Goal: Check status: Check status

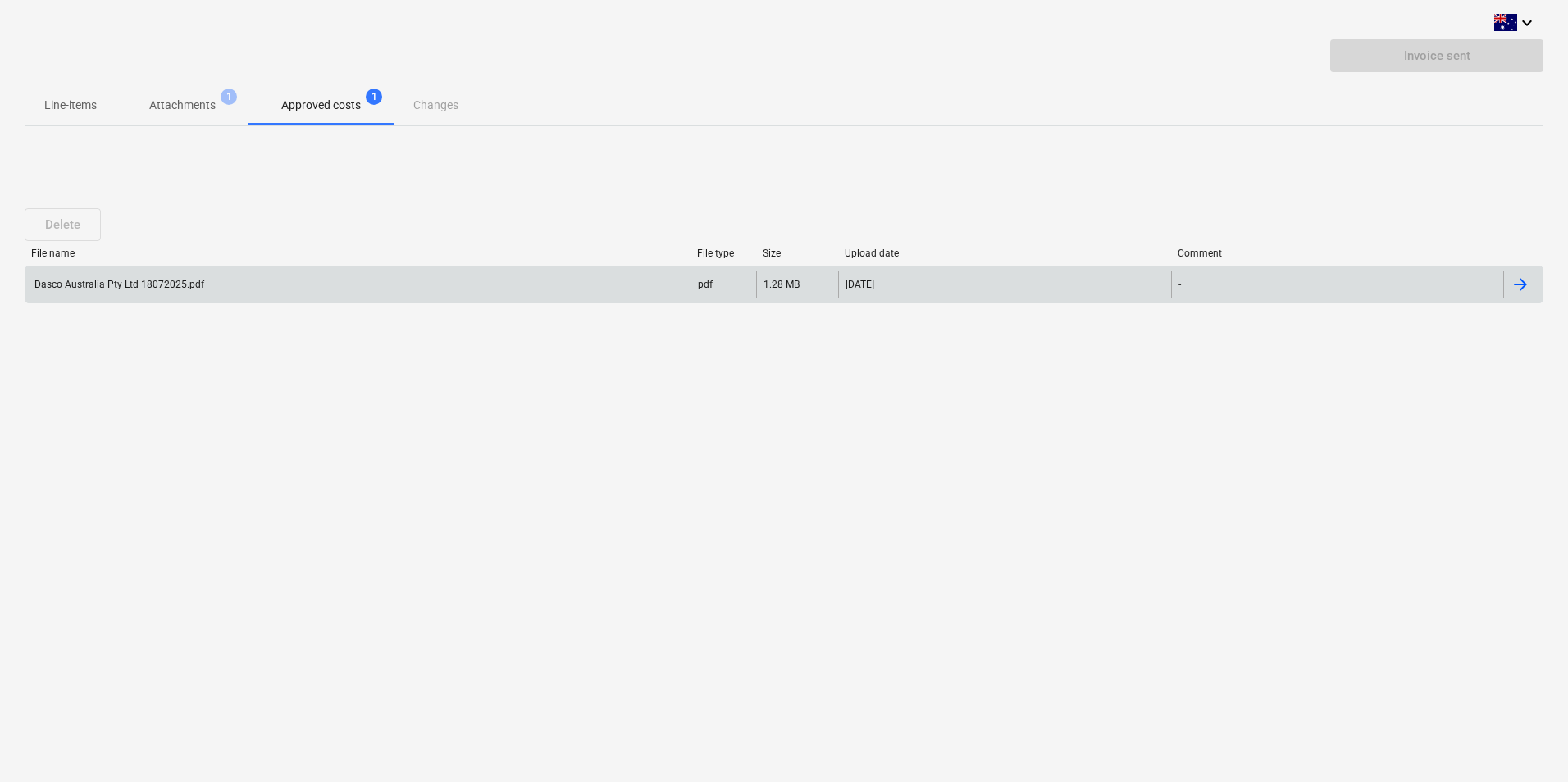
click at [111, 287] on div "Dasco Australia Pty Ltd 18072025.pdf" at bounding box center [117, 284] width 172 height 11
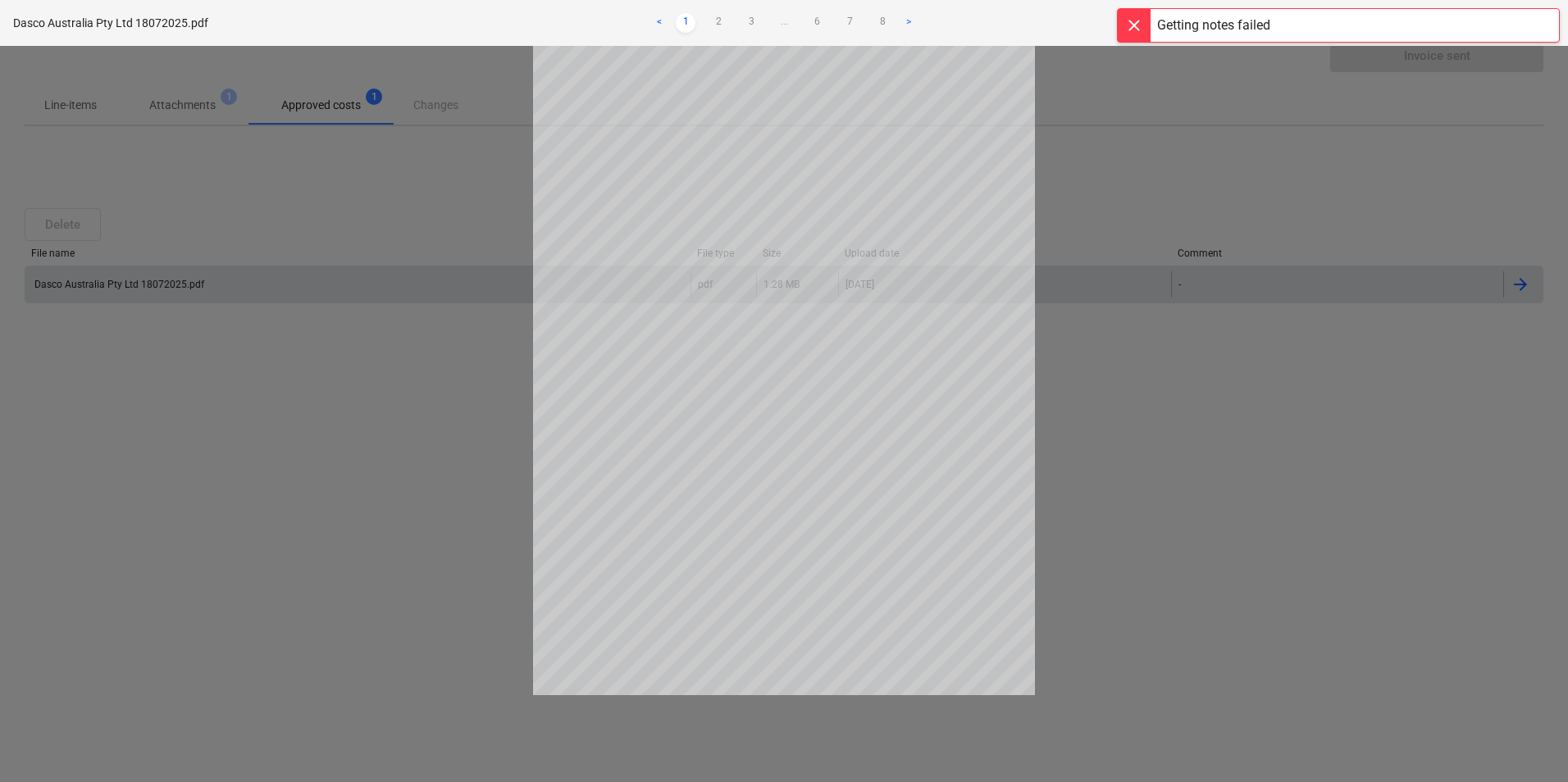
click at [1253, 409] on div at bounding box center [784, 414] width 1568 height 736
click at [1118, 523] on div at bounding box center [784, 414] width 1568 height 736
click at [1290, 31] on div "Getting notes failed" at bounding box center [1339, 17] width 443 height 34
click at [1207, 499] on div at bounding box center [784, 414] width 1568 height 736
click at [1293, 385] on div at bounding box center [784, 414] width 1568 height 736
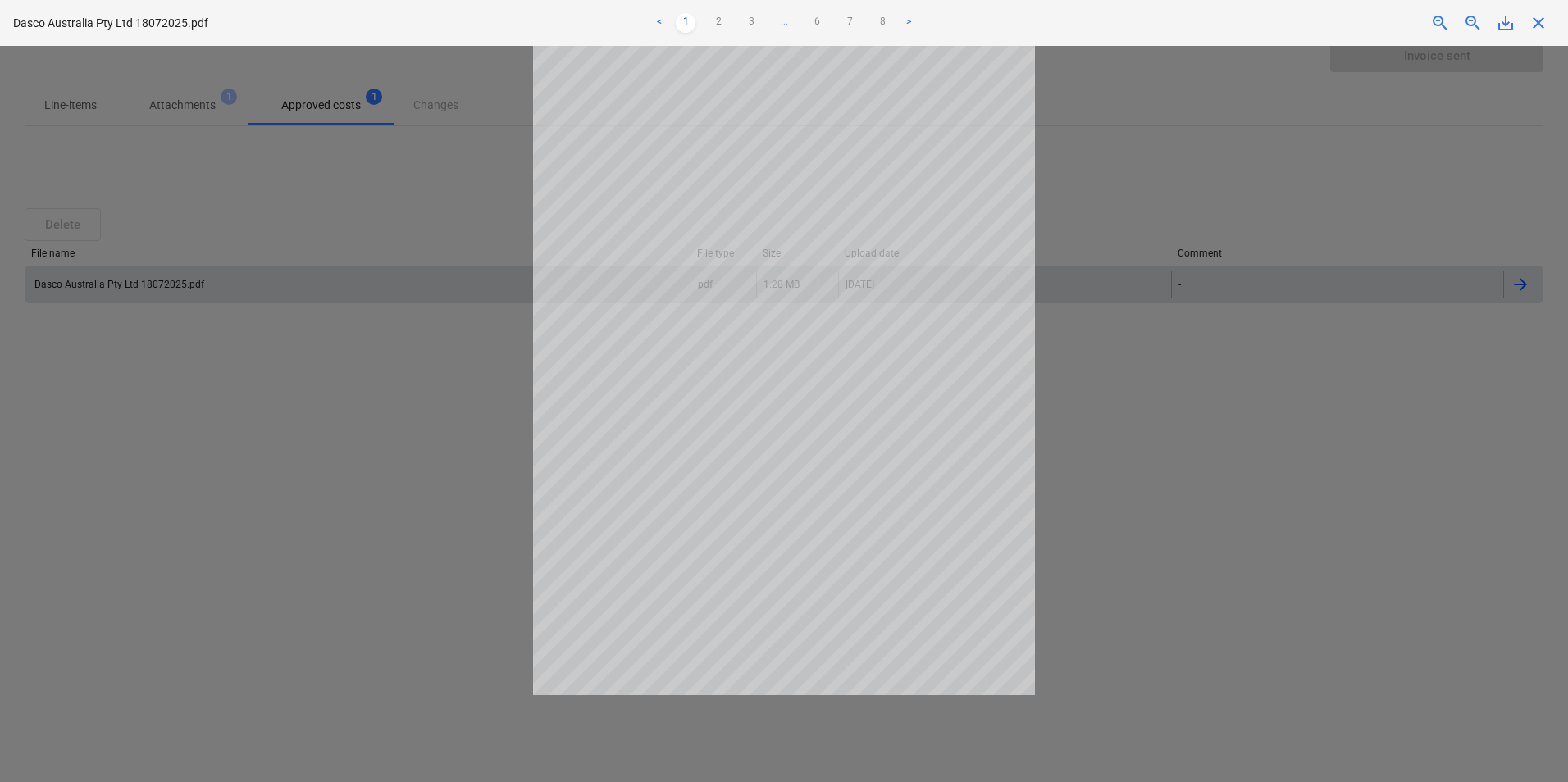
click at [327, 183] on div at bounding box center [784, 414] width 1568 height 736
click at [1510, 26] on span "save_alt" at bounding box center [1506, 22] width 20 height 20
click at [1547, 26] on span "close" at bounding box center [1538, 22] width 20 height 20
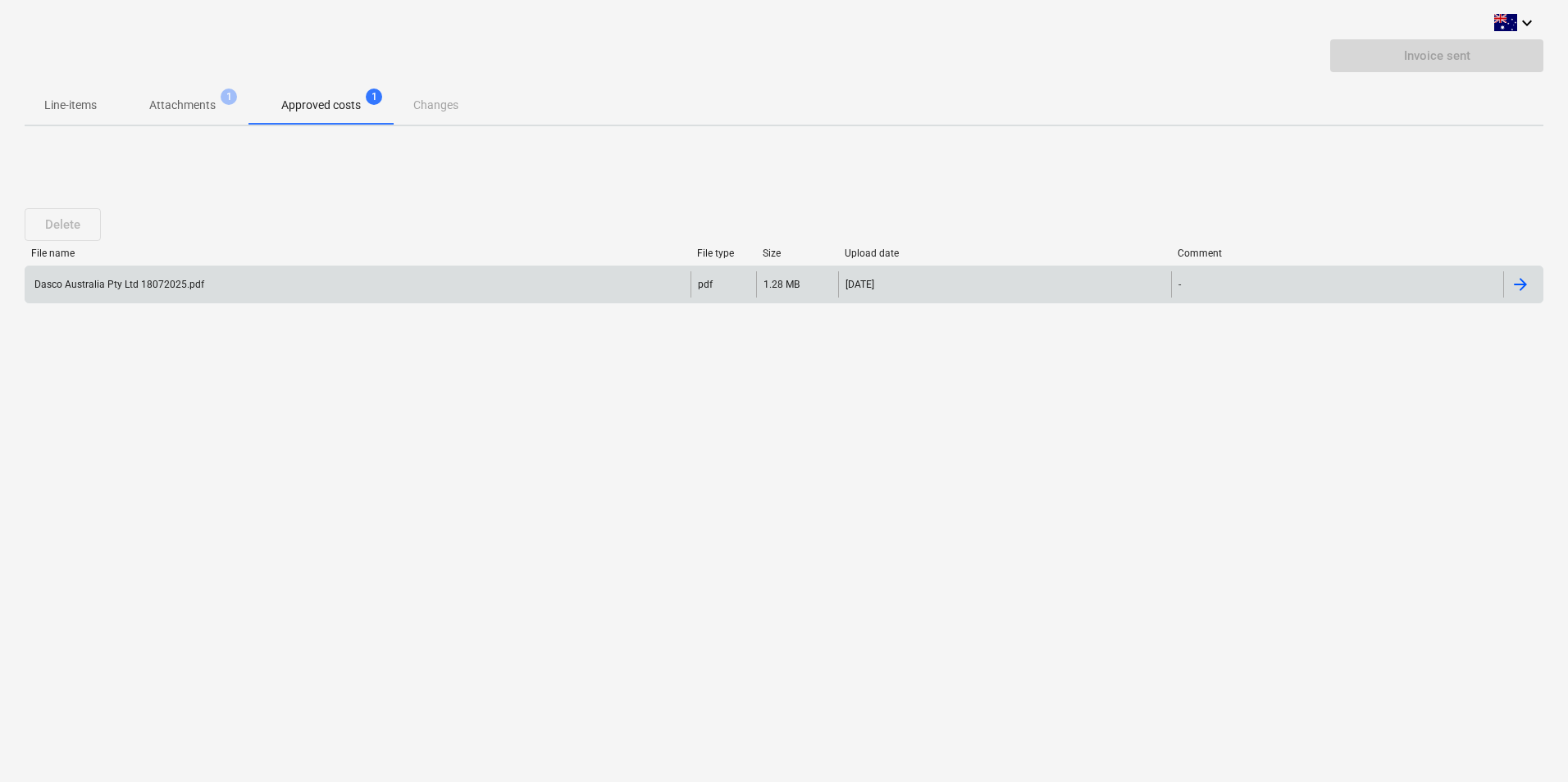
click at [1524, 286] on div at bounding box center [1520, 284] width 20 height 20
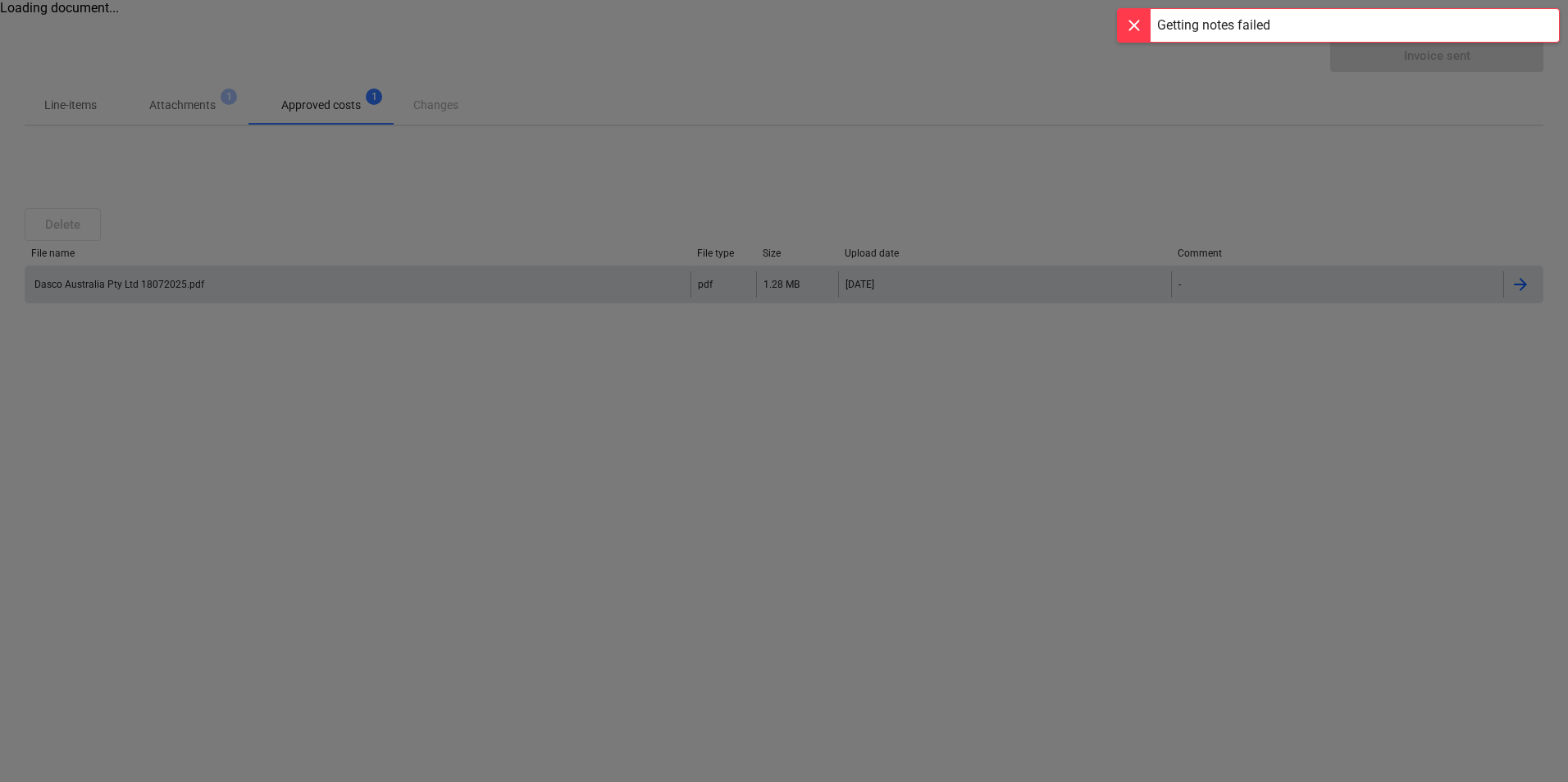
click at [945, 497] on div at bounding box center [784, 391] width 1568 height 782
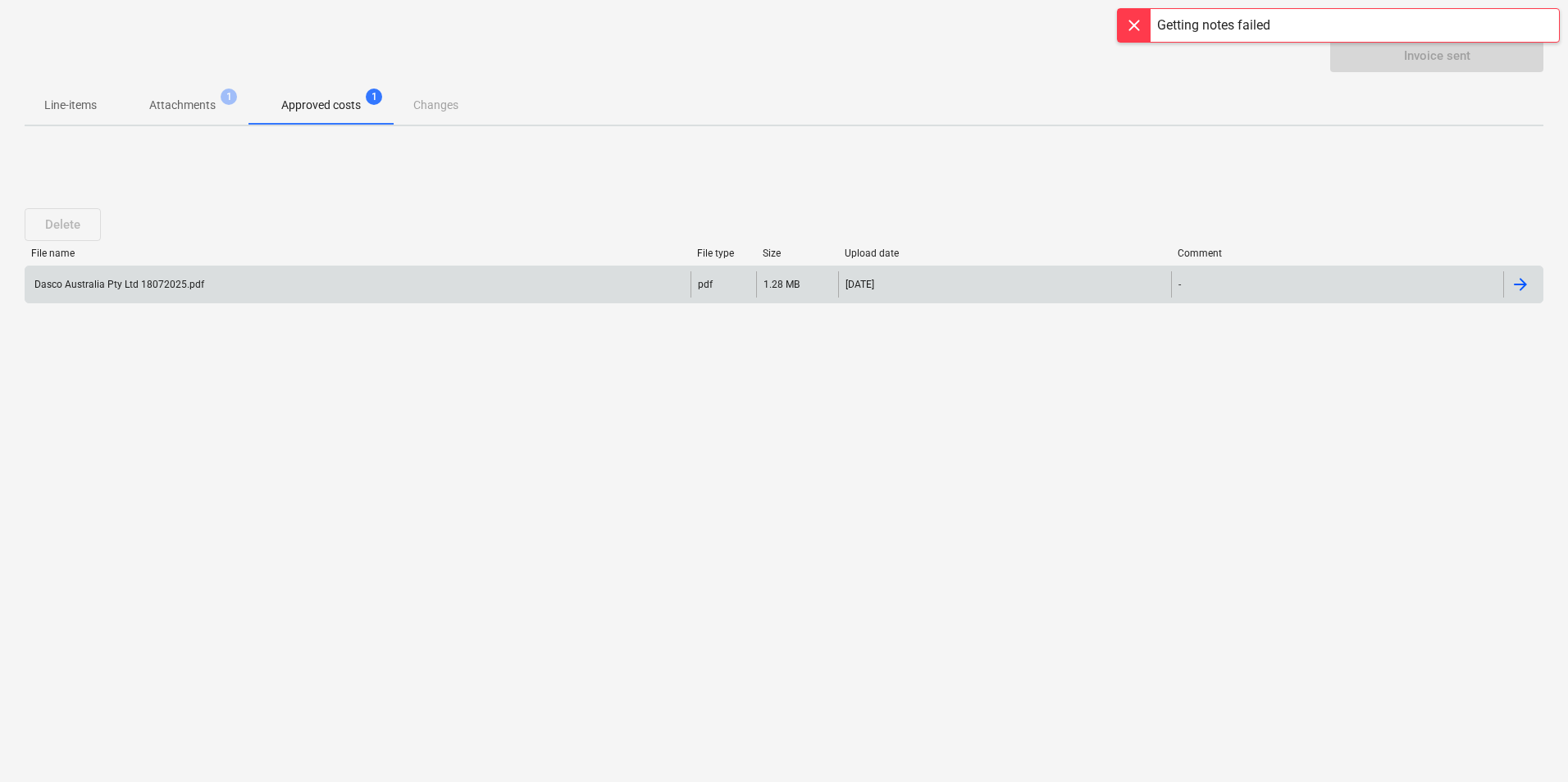
click at [315, 104] on p "Approved costs" at bounding box center [321, 105] width 80 height 17
click at [180, 101] on p "Attachments" at bounding box center [183, 105] width 67 height 17
click at [54, 104] on p "Line-items" at bounding box center [70, 105] width 52 height 17
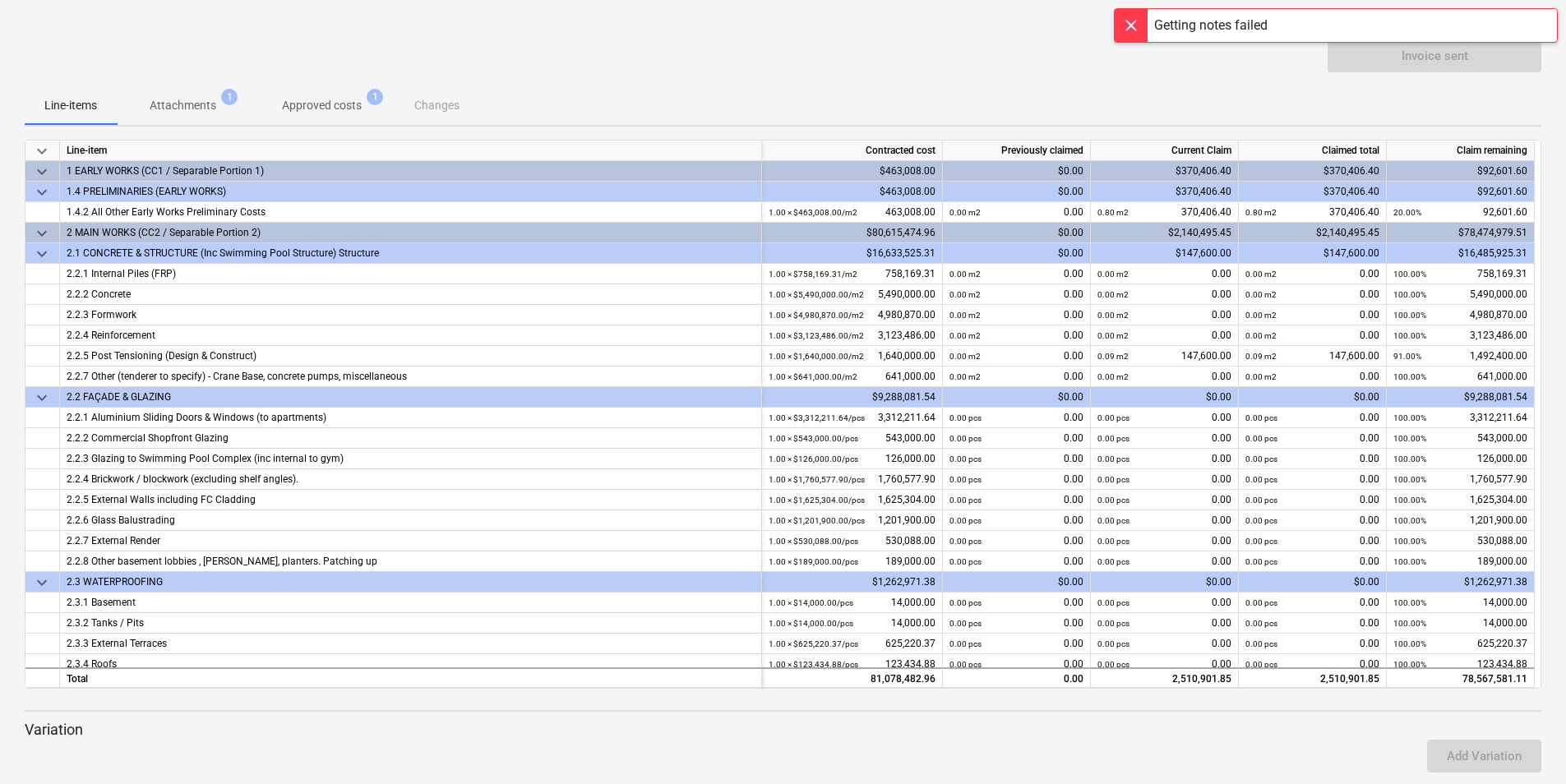
click at [1327, 717] on div "keyboard_arrow_down Line-item Contracted cost Previously claimed Current Claim …" at bounding box center [783, 592] width 1517 height 905
click at [1124, 15] on div at bounding box center [1131, 26] width 33 height 33
click at [1393, 57] on div "Invoice sent" at bounding box center [1434, 56] width 213 height 33
click at [183, 111] on p "Attachments" at bounding box center [183, 105] width 67 height 17
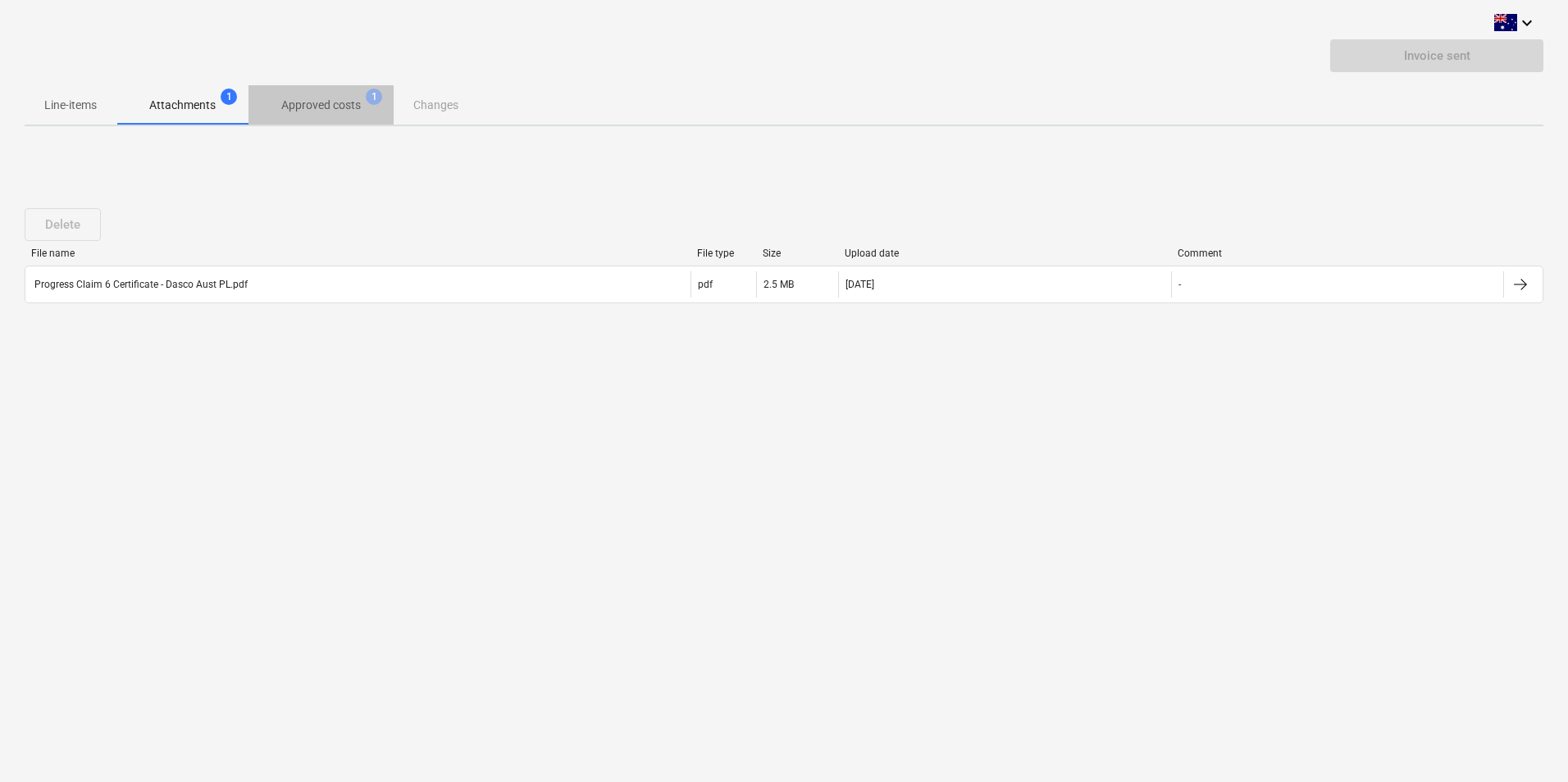
click at [321, 109] on p "Approved costs" at bounding box center [321, 105] width 80 height 17
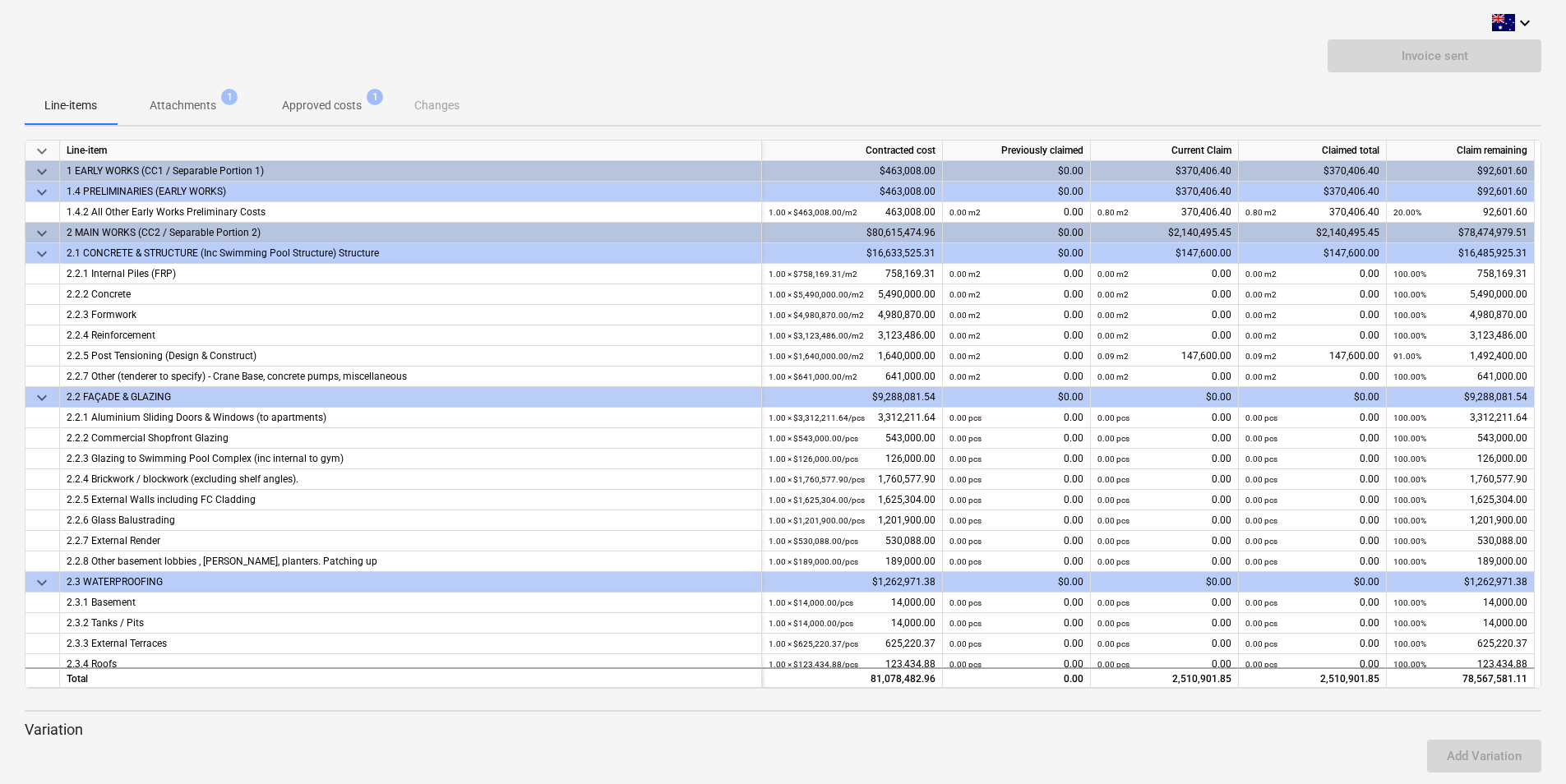
click at [179, 102] on p "Attachments" at bounding box center [183, 105] width 67 height 17
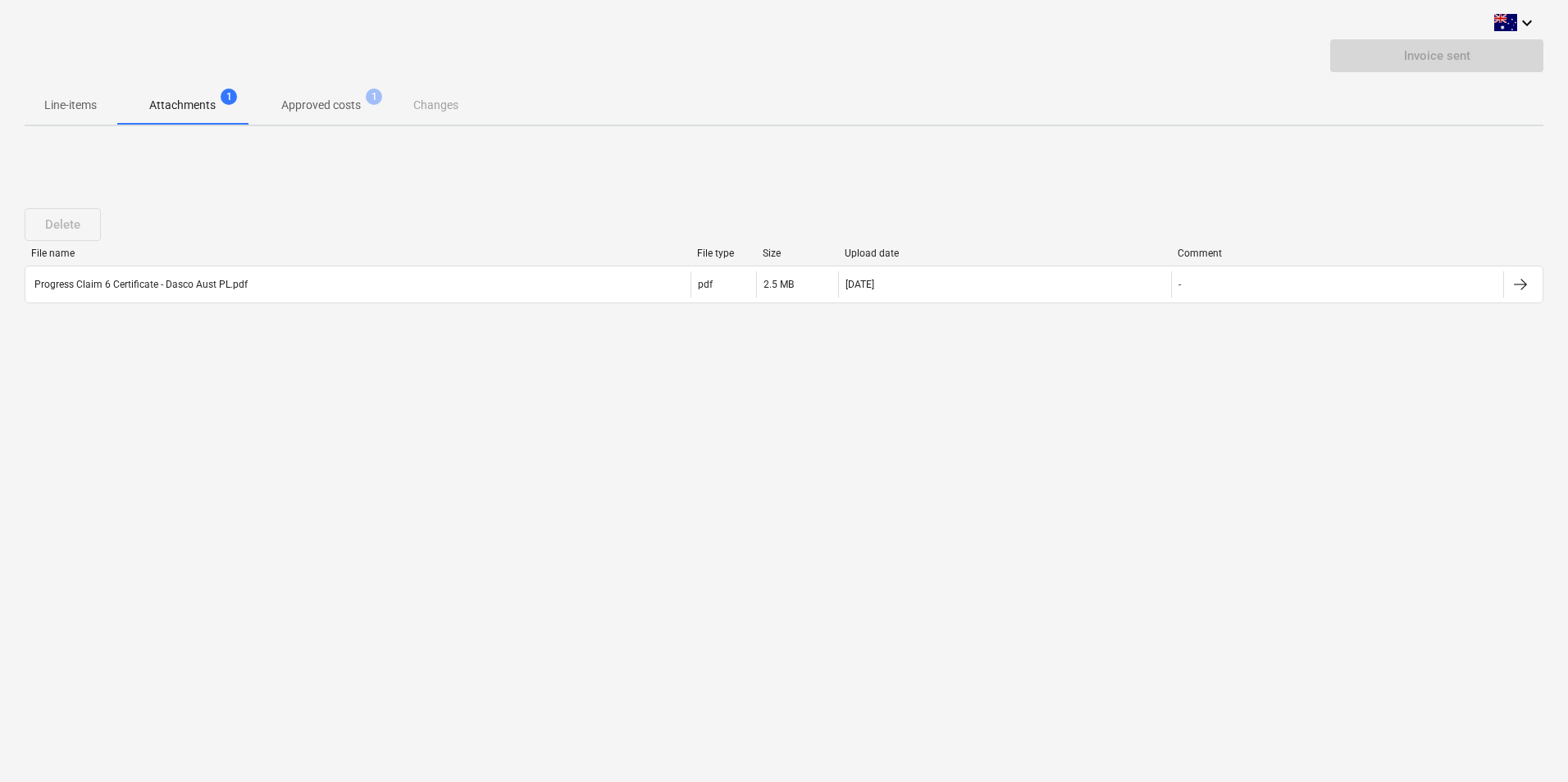
click at [69, 227] on div "Delete" at bounding box center [66, 225] width 83 height 32
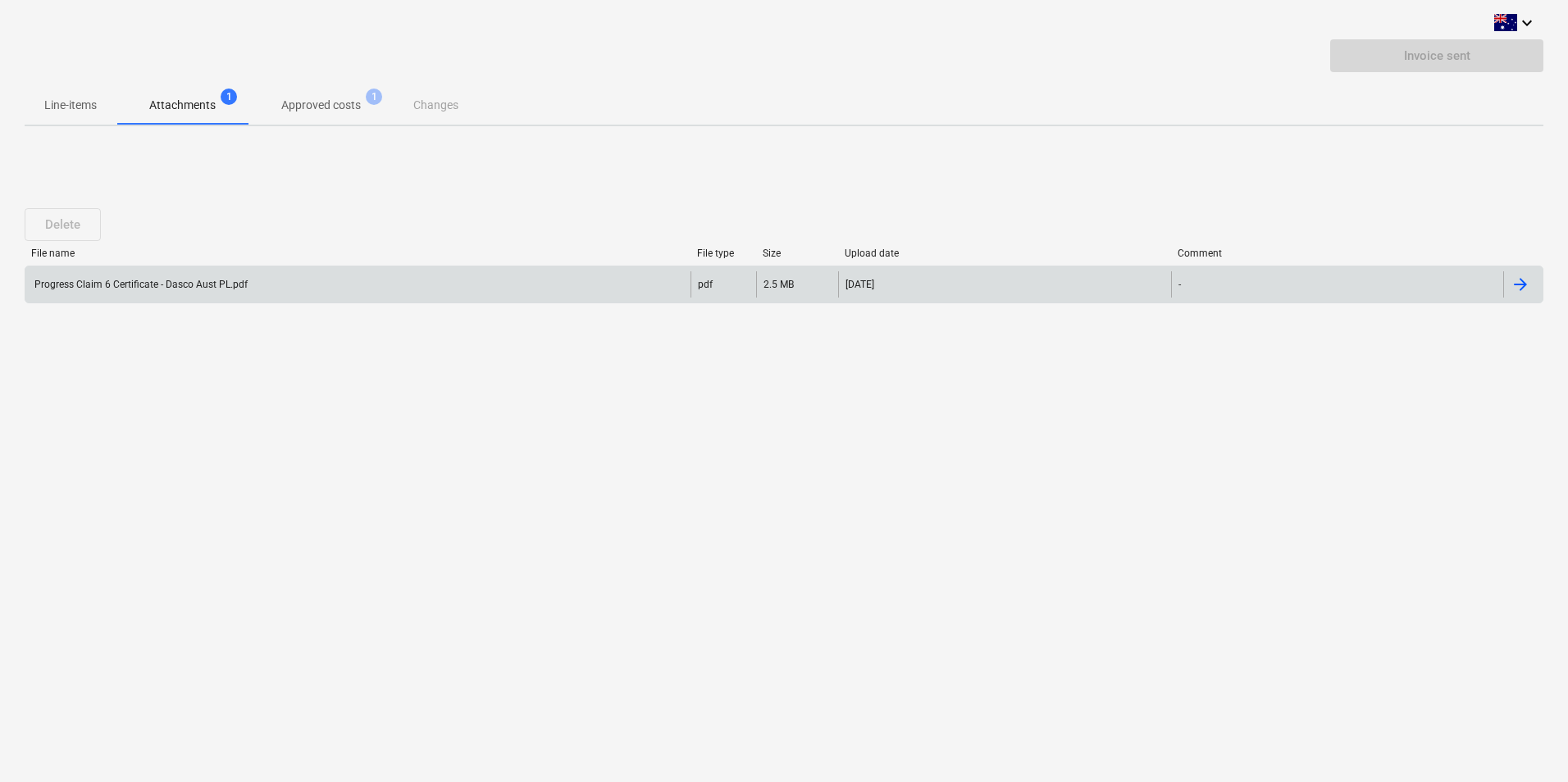
click at [1248, 280] on div "-" at bounding box center [1337, 285] width 333 height 26
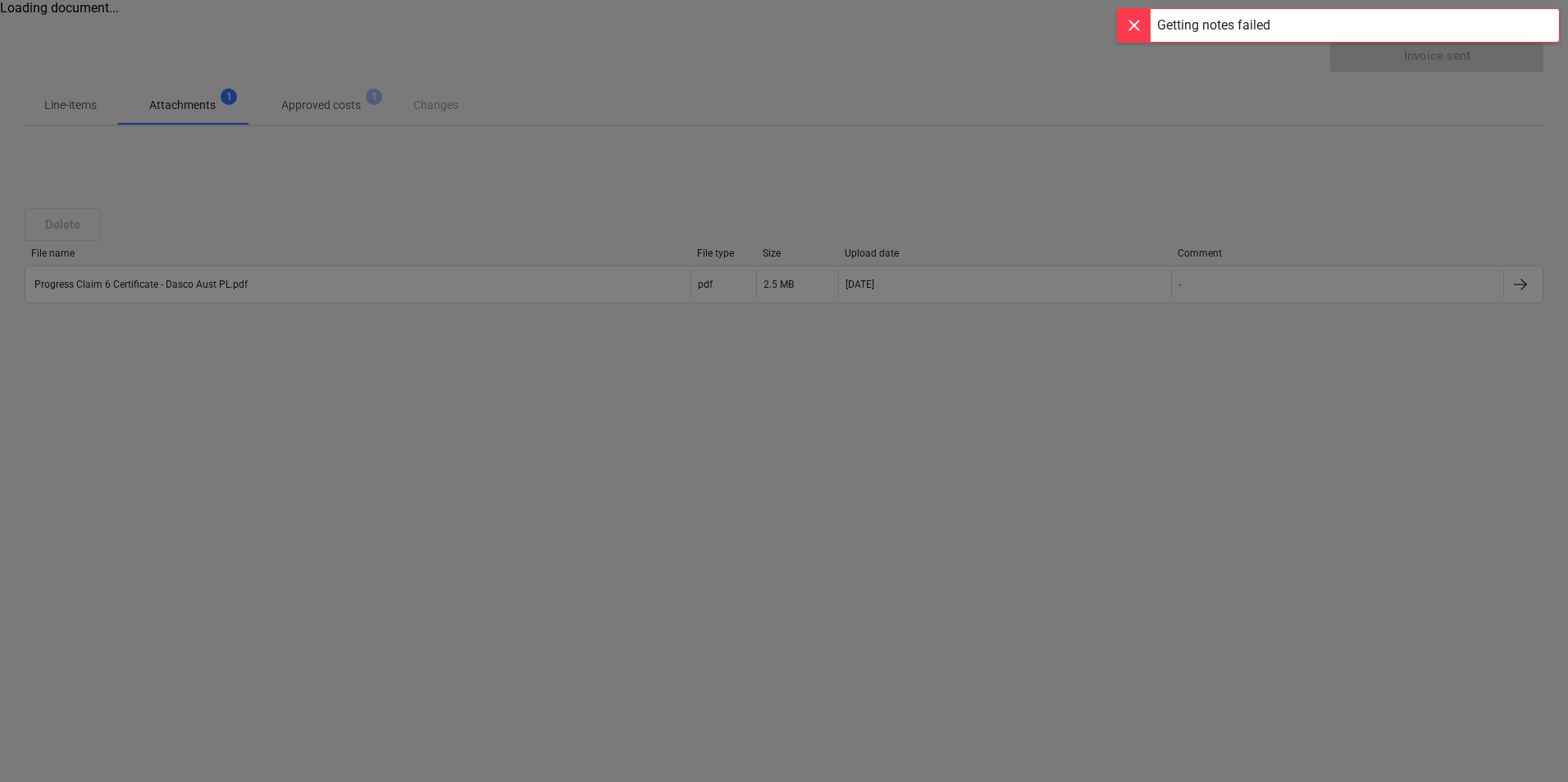
click at [1276, 391] on div at bounding box center [784, 391] width 1568 height 782
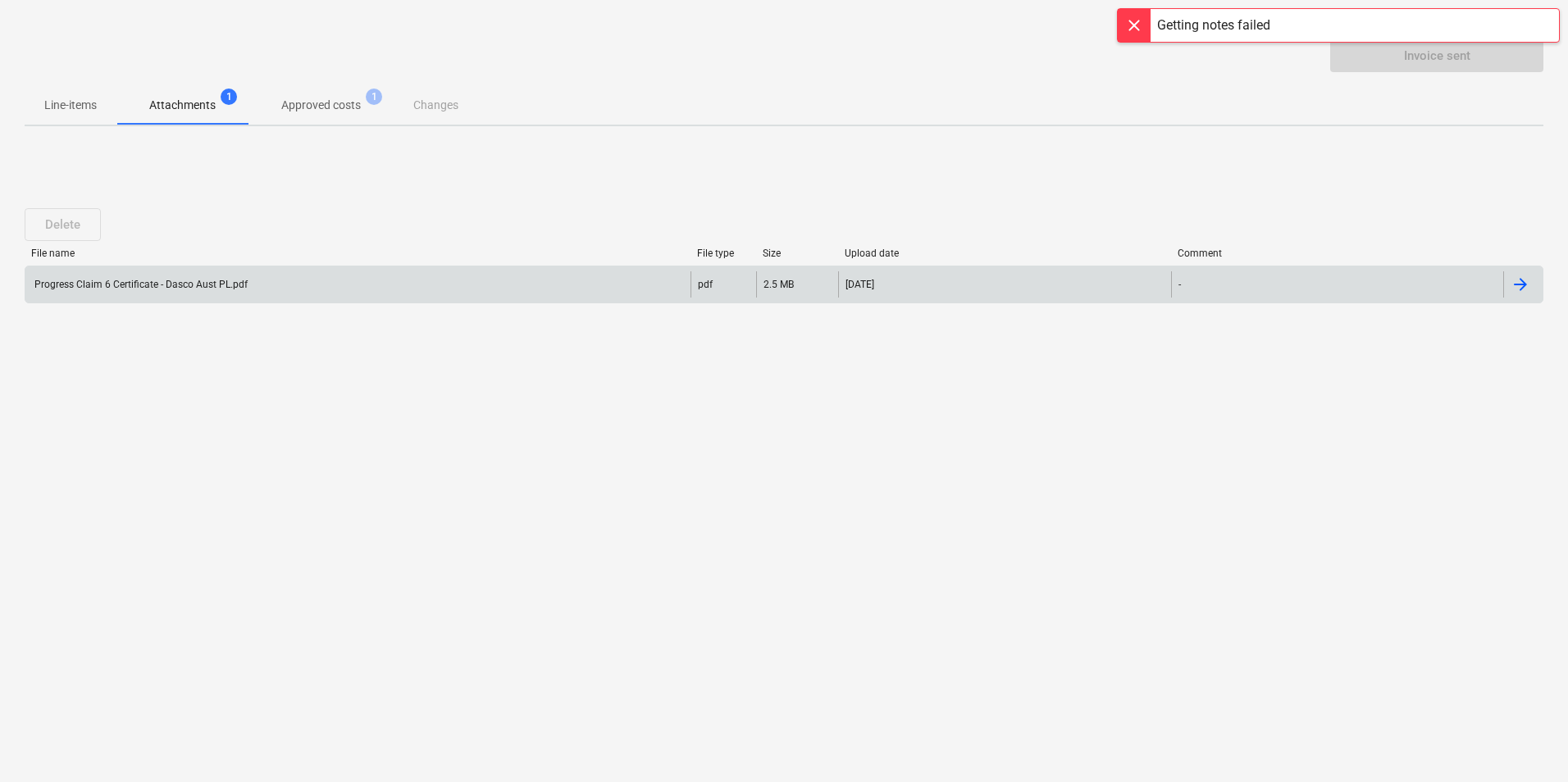
click at [1522, 285] on div at bounding box center [1520, 284] width 20 height 20
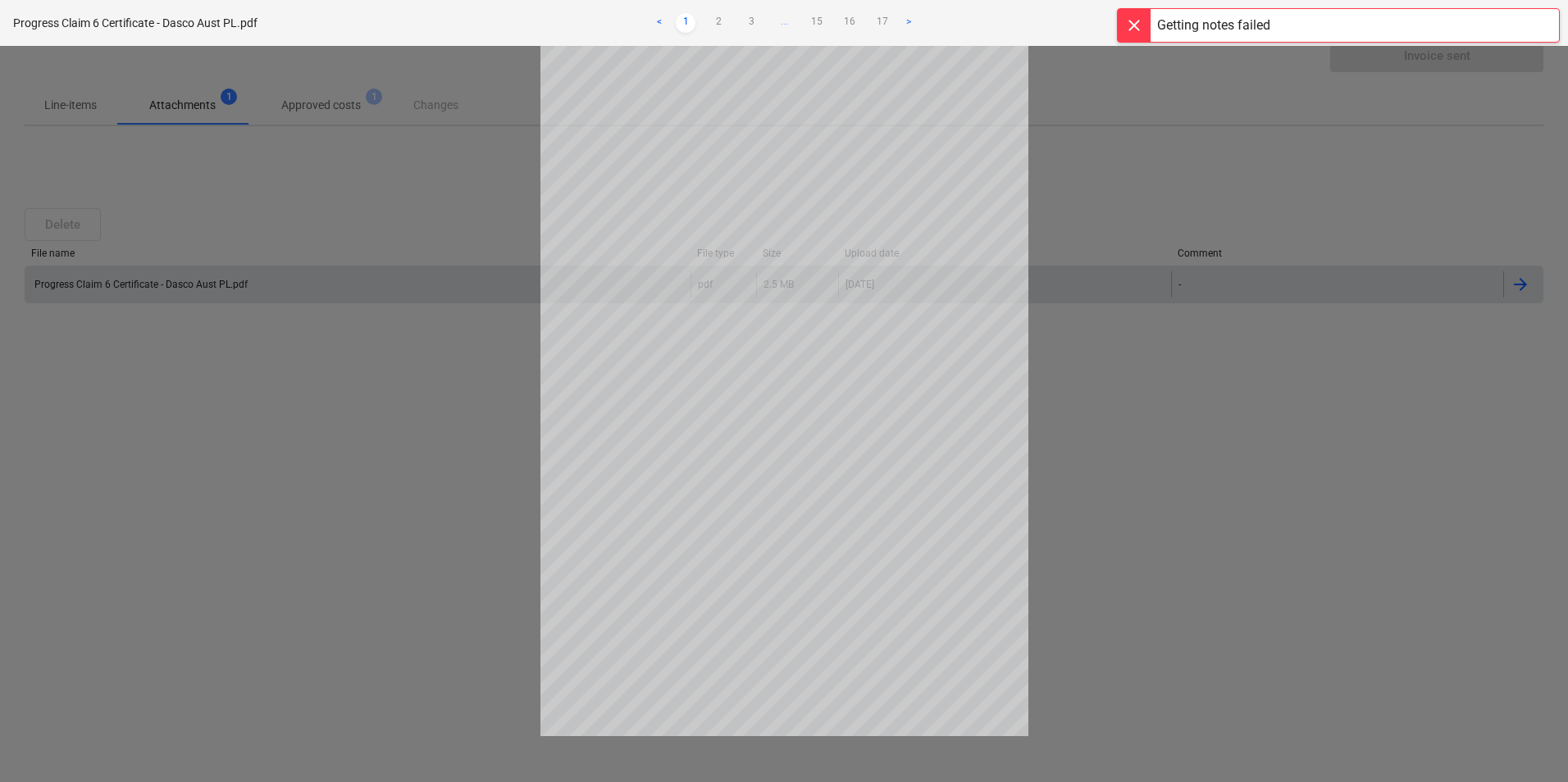
click at [1130, 35] on div at bounding box center [1135, 26] width 32 height 32
click at [1309, 416] on div at bounding box center [784, 414] width 1568 height 736
click at [320, 204] on div at bounding box center [784, 414] width 1568 height 736
click at [1534, 16] on span "close" at bounding box center [1538, 22] width 20 height 20
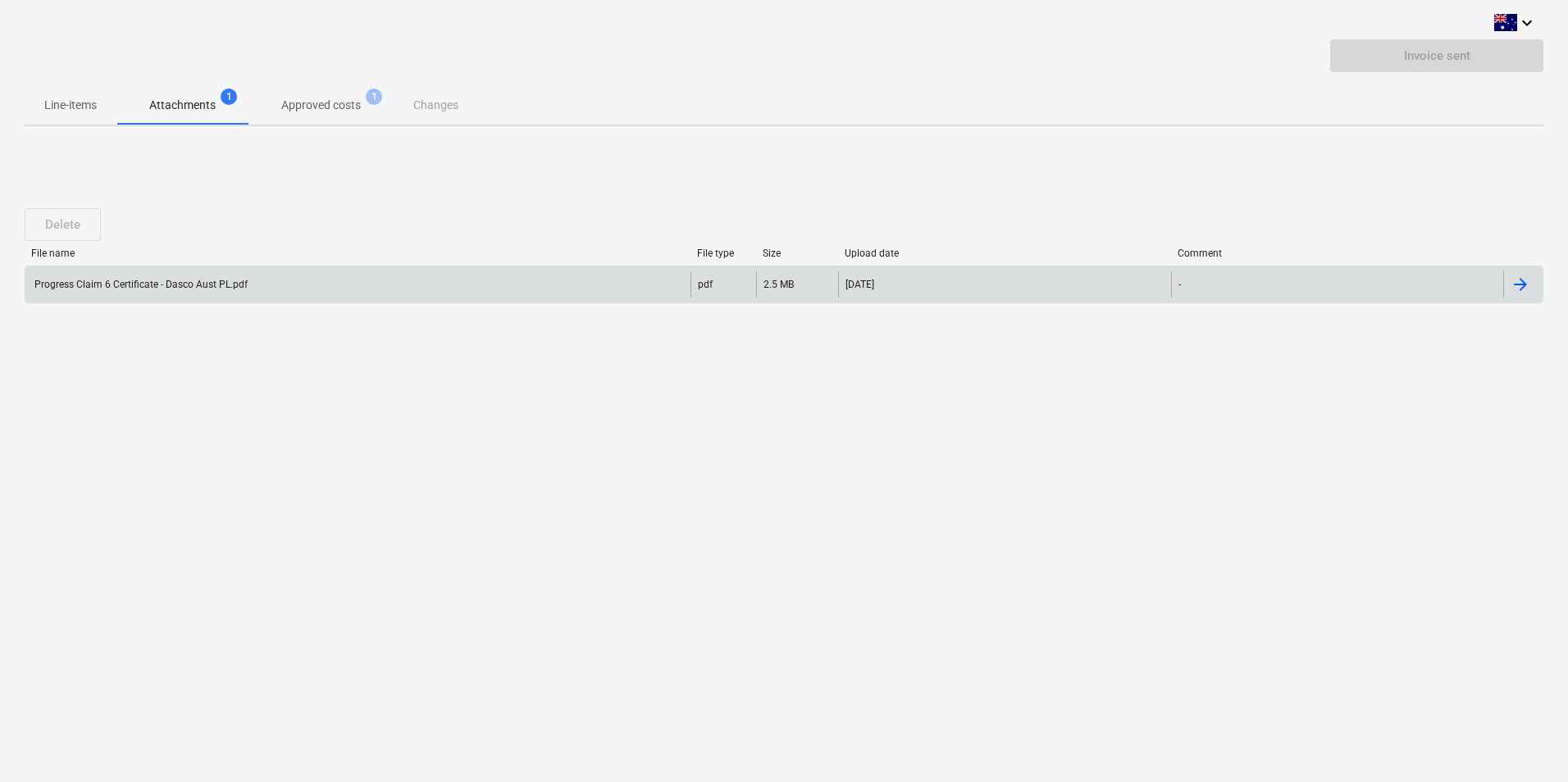
click at [168, 286] on div "Progress Claim 6 Certificate - Dasco Aust PL.pdf" at bounding box center [139, 284] width 215 height 11
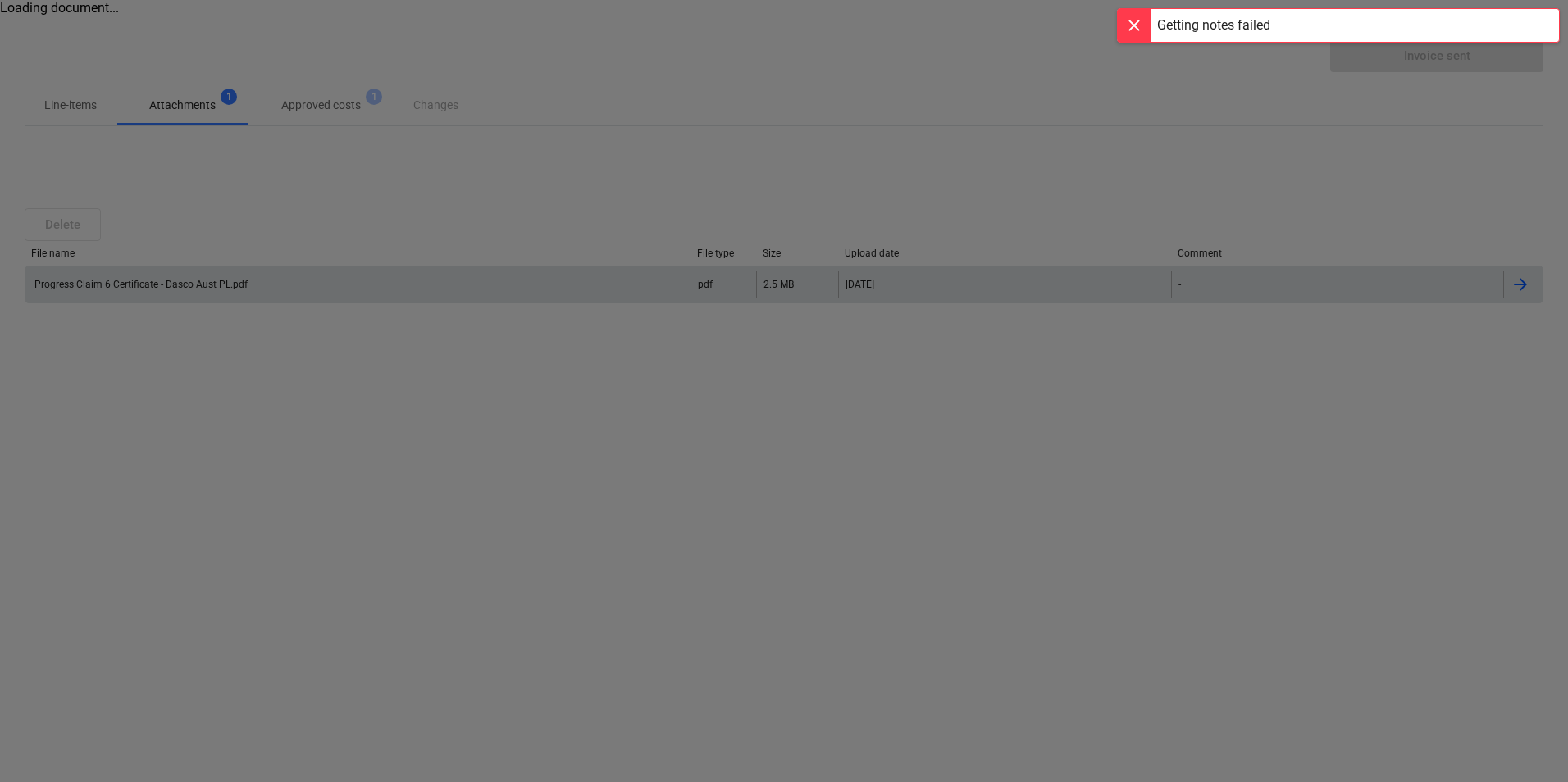
click at [69, 30] on div at bounding box center [784, 391] width 1568 height 782
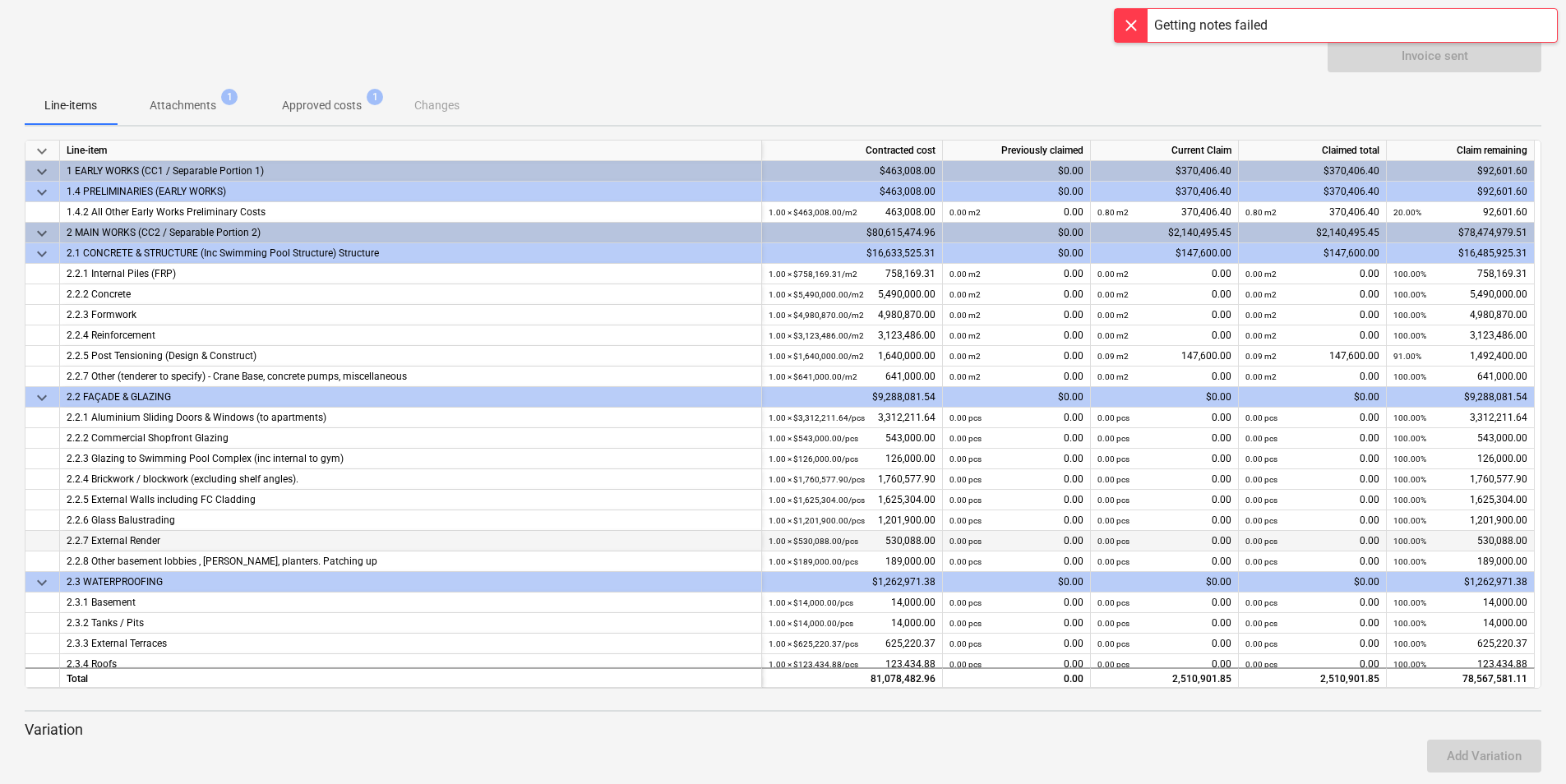
drag, startPoint x: 701, startPoint y: 512, endPoint x: 696, endPoint y: 551, distance: 39.3
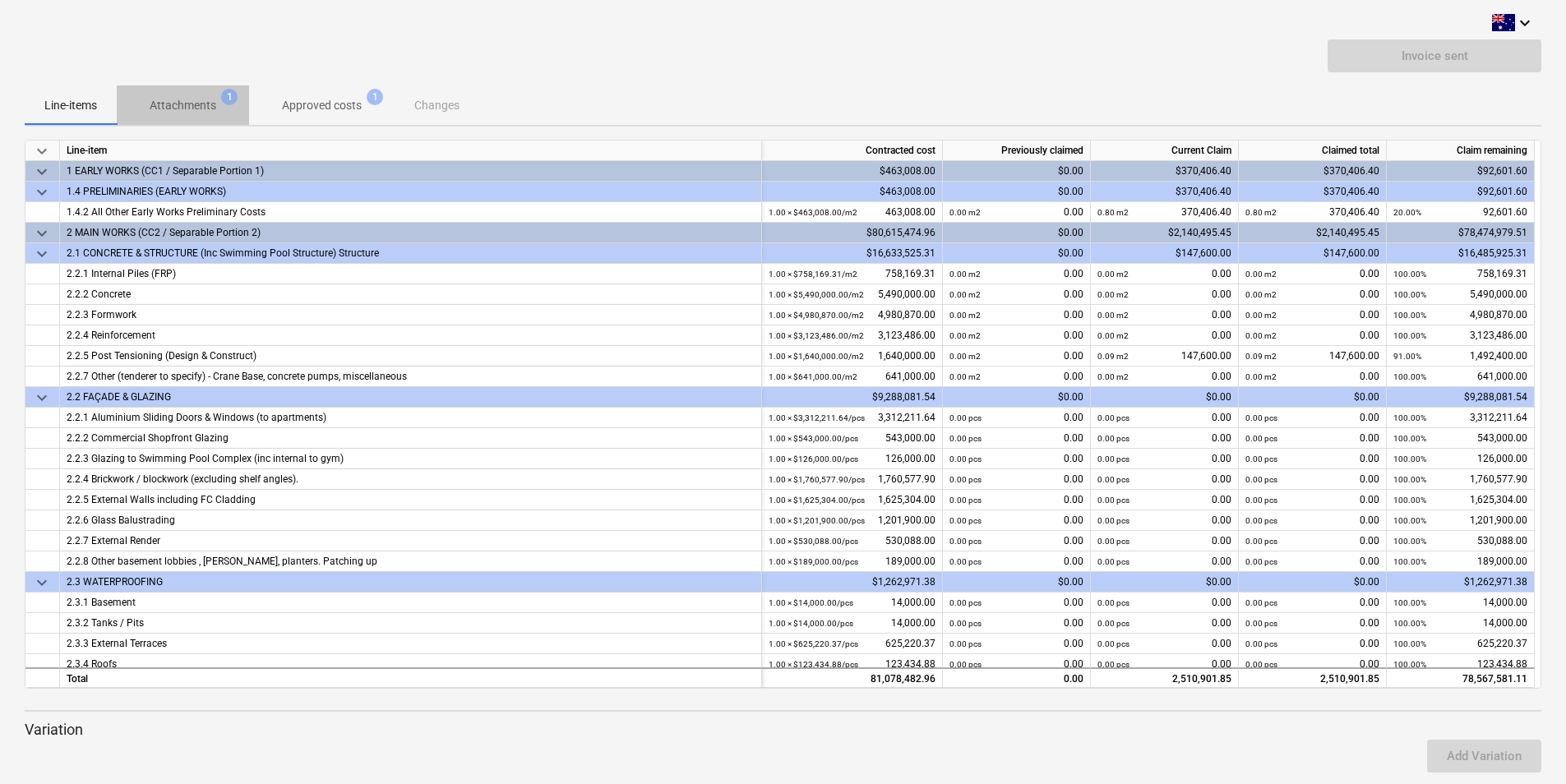
click at [174, 106] on p "Attachments" at bounding box center [183, 105] width 67 height 17
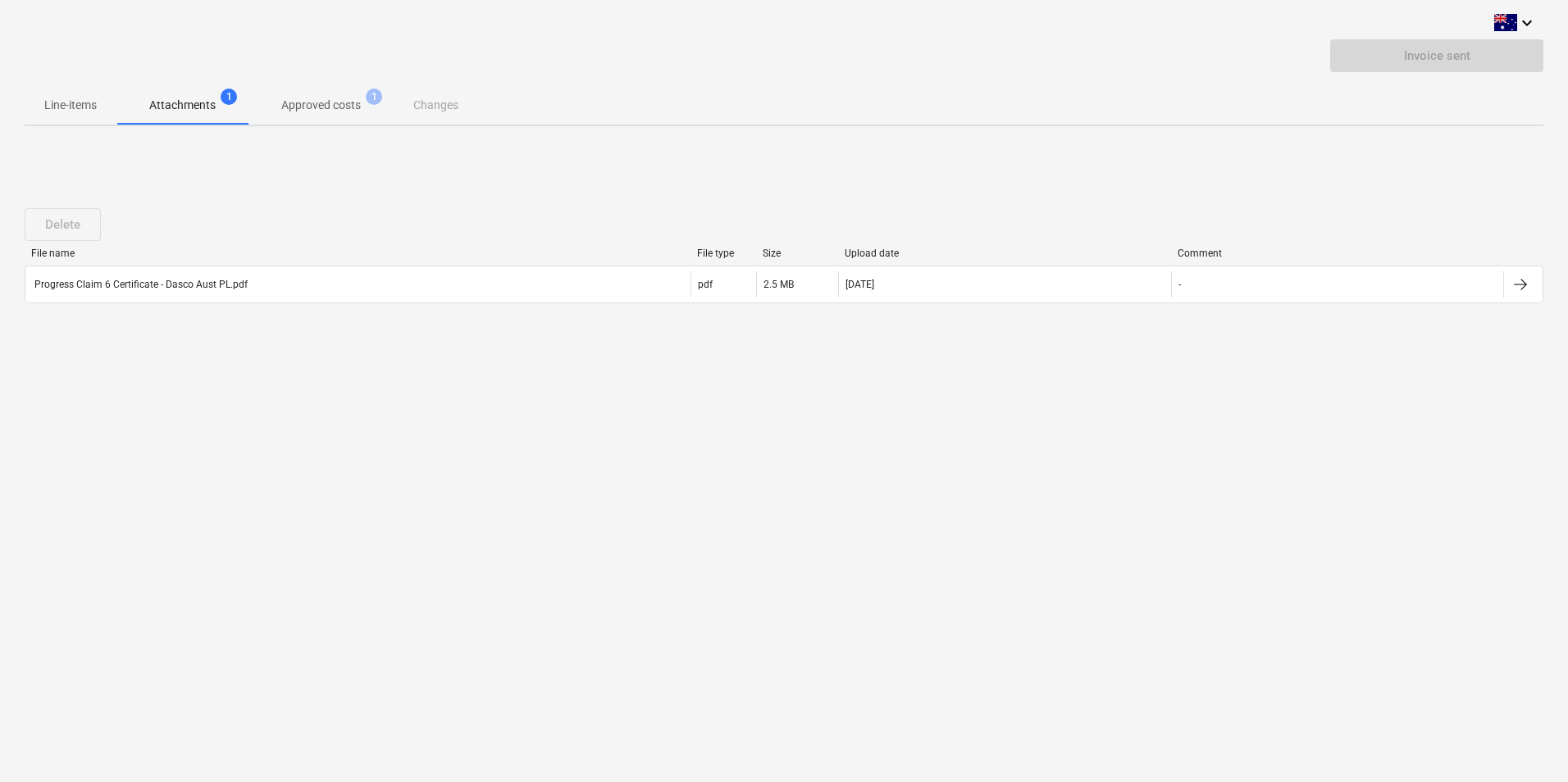
click at [298, 121] on button "Approved costs 1" at bounding box center [321, 105] width 145 height 39
click at [422, 110] on div "Line-items Attachments 1 Approved costs 1 Changes" at bounding box center [784, 105] width 1519 height 39
click at [304, 108] on p "Approved costs" at bounding box center [321, 105] width 80 height 17
click at [416, 102] on div "Line-items Attachments 1 Approved costs 1 Changes" at bounding box center [784, 105] width 1519 height 39
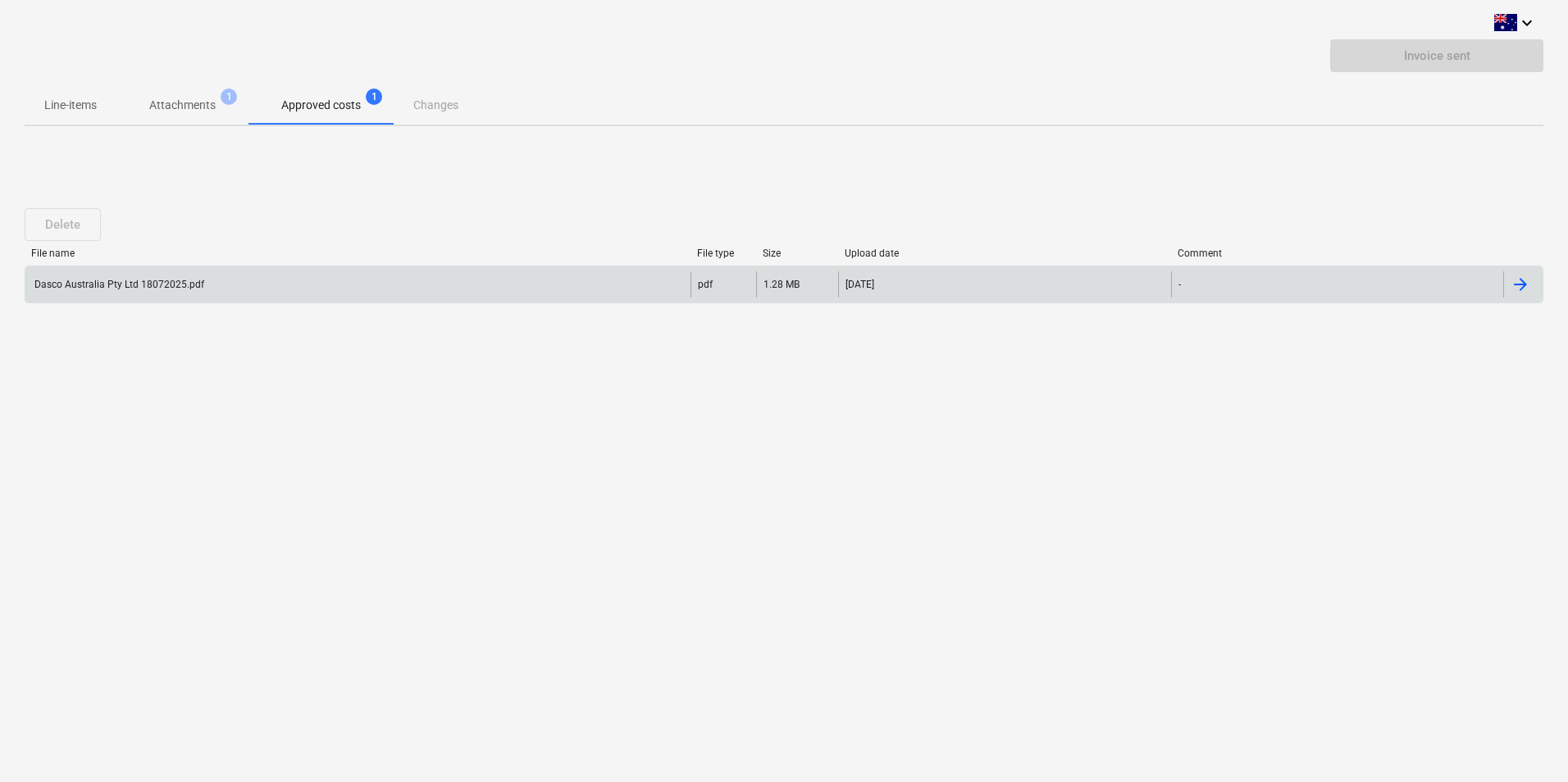
click at [566, 287] on div "Dasco Australia Pty Ltd 18072025.pdf" at bounding box center [358, 285] width 665 height 26
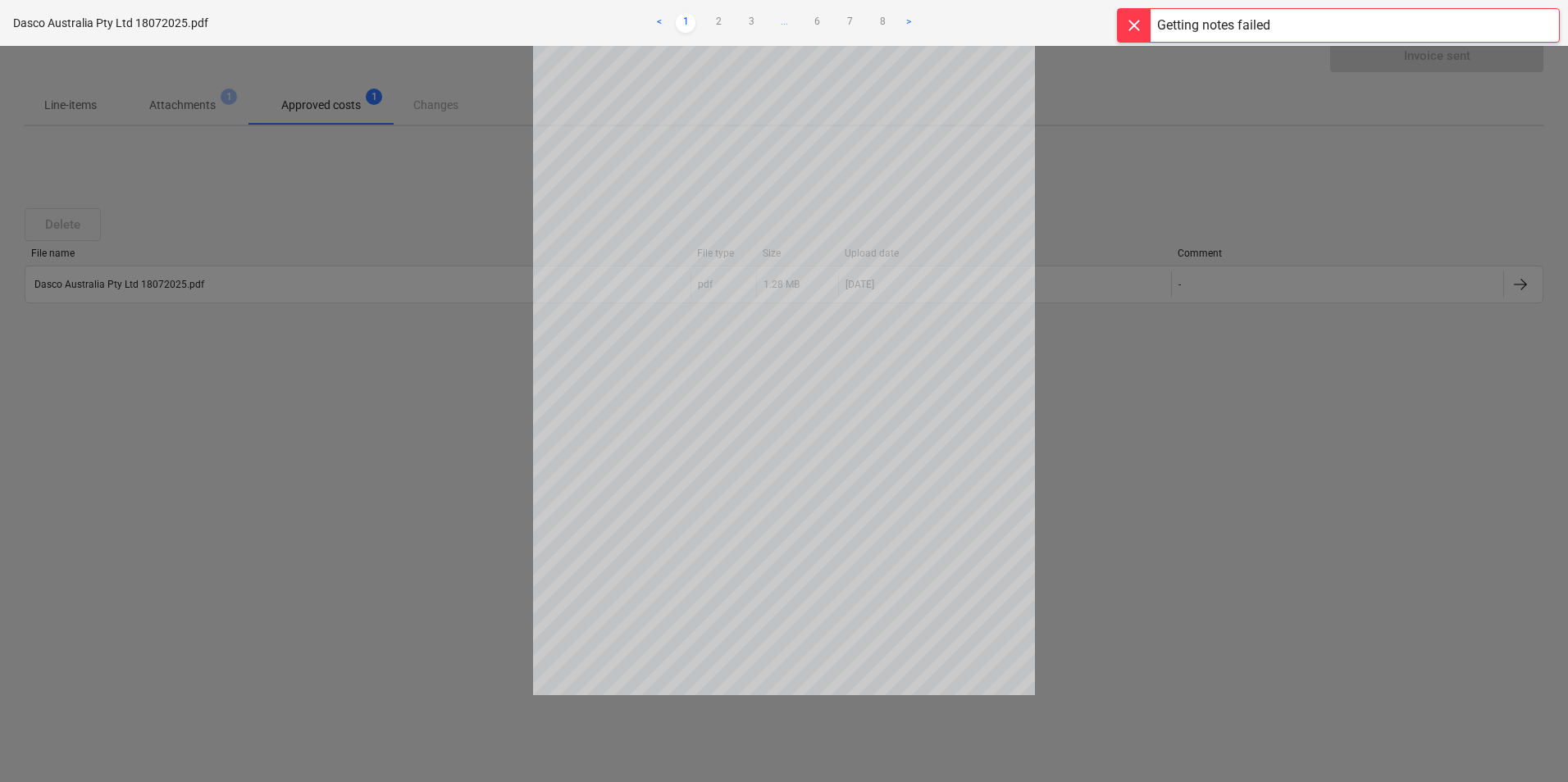
click at [1236, 231] on div at bounding box center [784, 414] width 1568 height 736
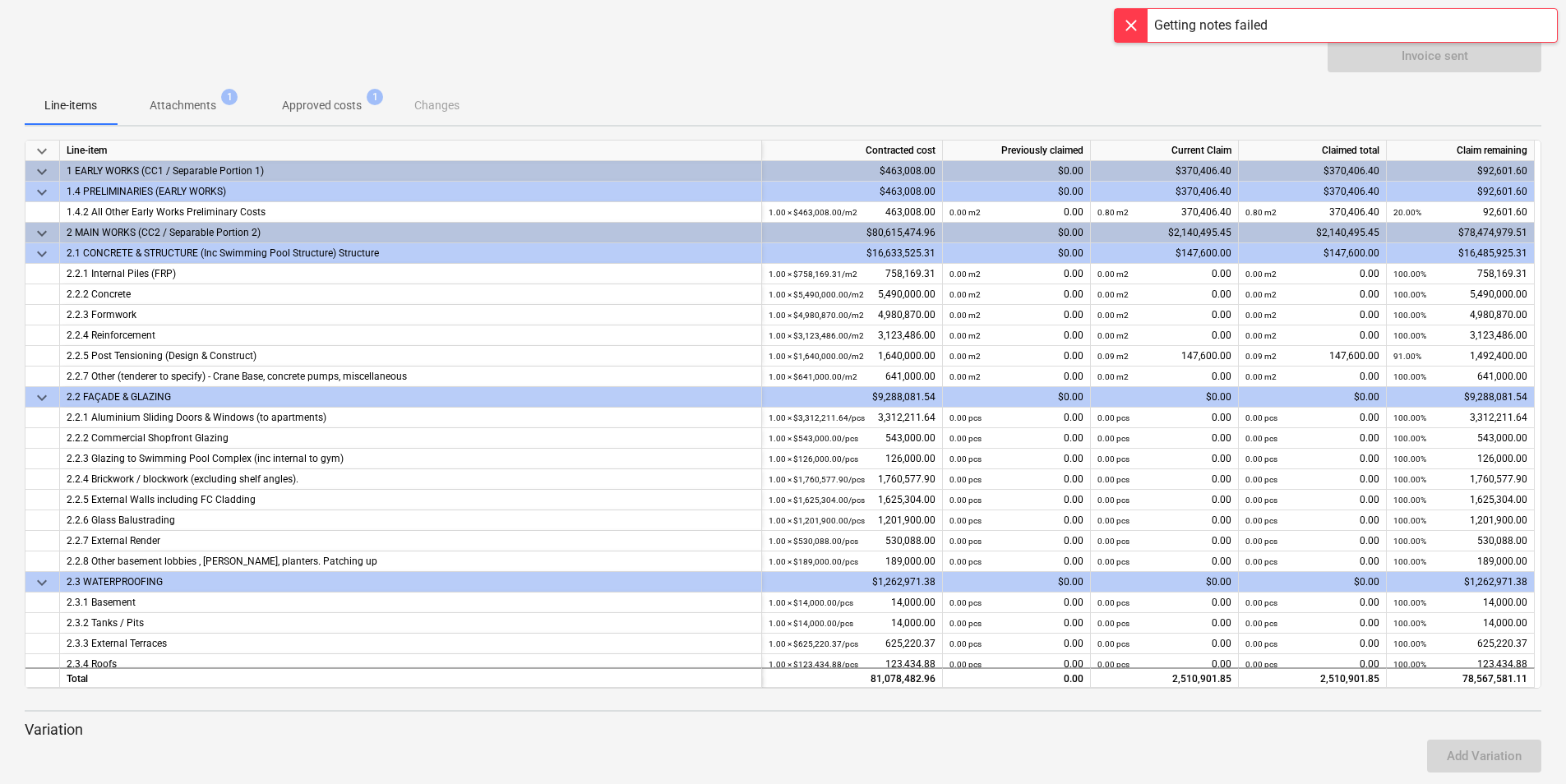
click at [507, 62] on div "Invoice sent" at bounding box center [783, 63] width 1517 height 46
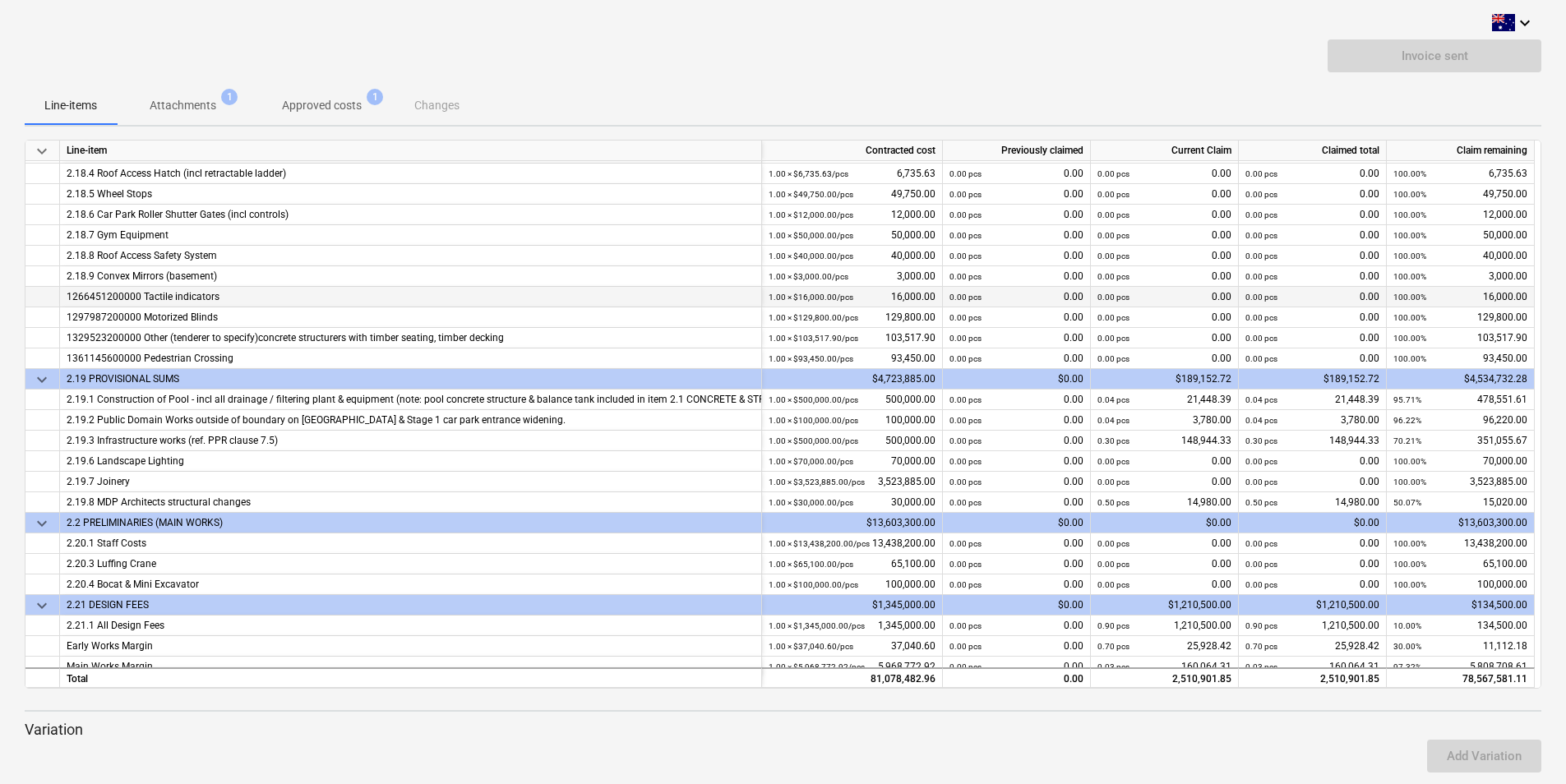
scroll to position [2740, 0]
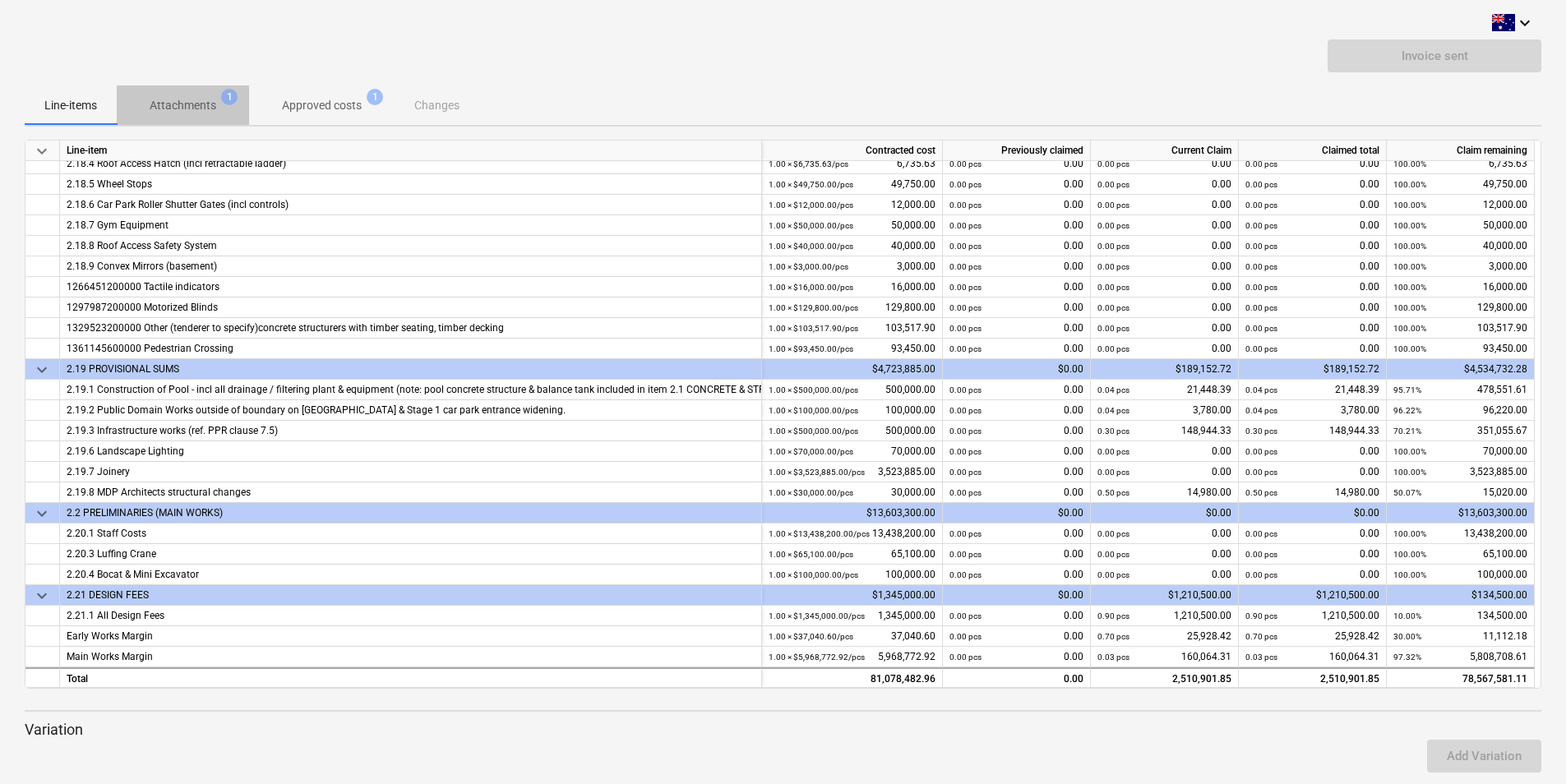
click at [198, 99] on p "Attachments" at bounding box center [183, 105] width 67 height 17
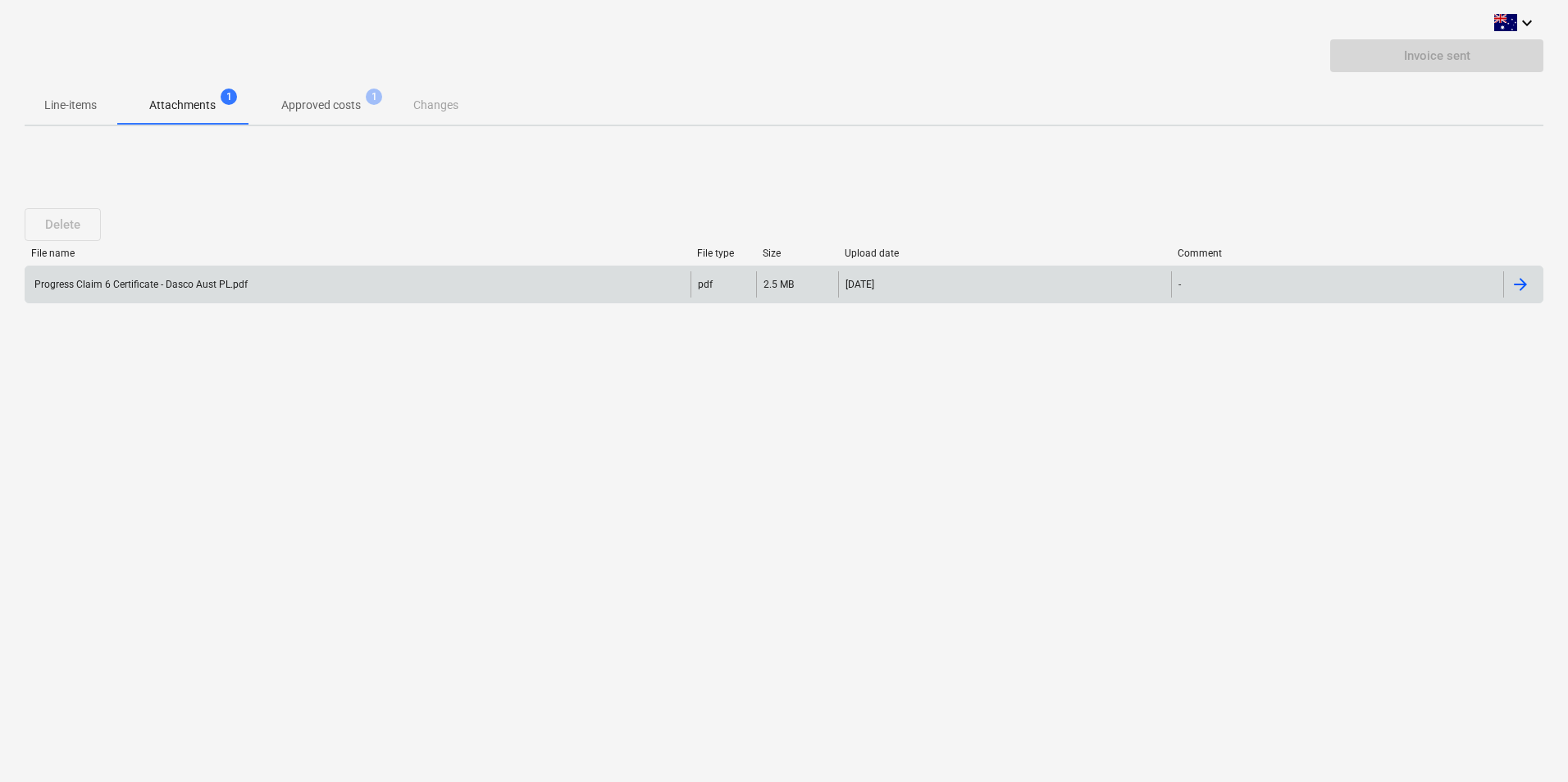
click at [112, 281] on div "Progress Claim 6 Certificate - Dasco Aust PL.pdf" at bounding box center [139, 284] width 215 height 11
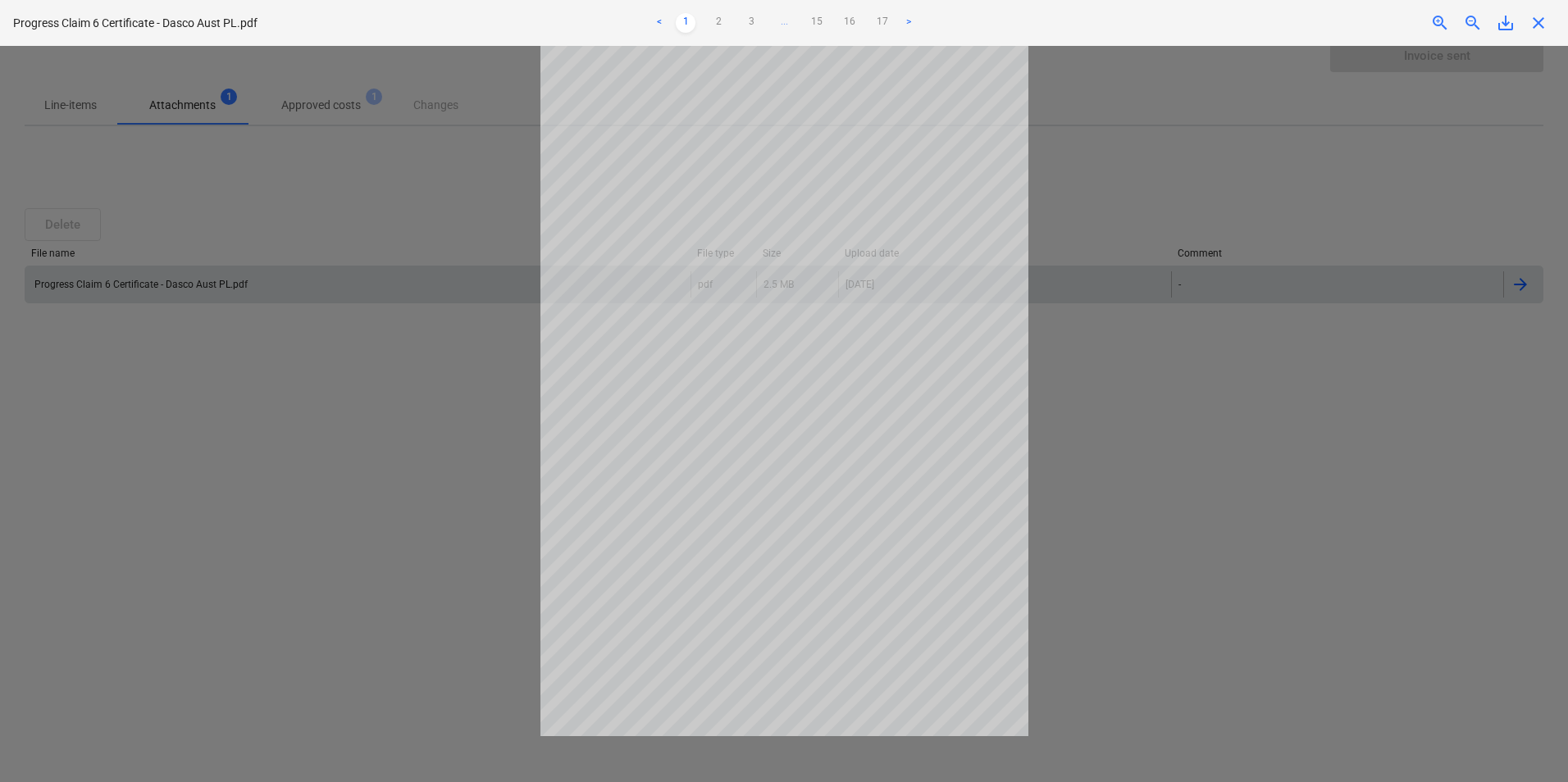
click at [1216, 247] on div at bounding box center [784, 414] width 1568 height 736
click at [341, 110] on div at bounding box center [784, 414] width 1568 height 736
click at [147, 177] on div at bounding box center [784, 414] width 1568 height 736
click at [1172, 574] on div at bounding box center [784, 414] width 1568 height 736
click at [1541, 16] on span "close" at bounding box center [1538, 22] width 20 height 20
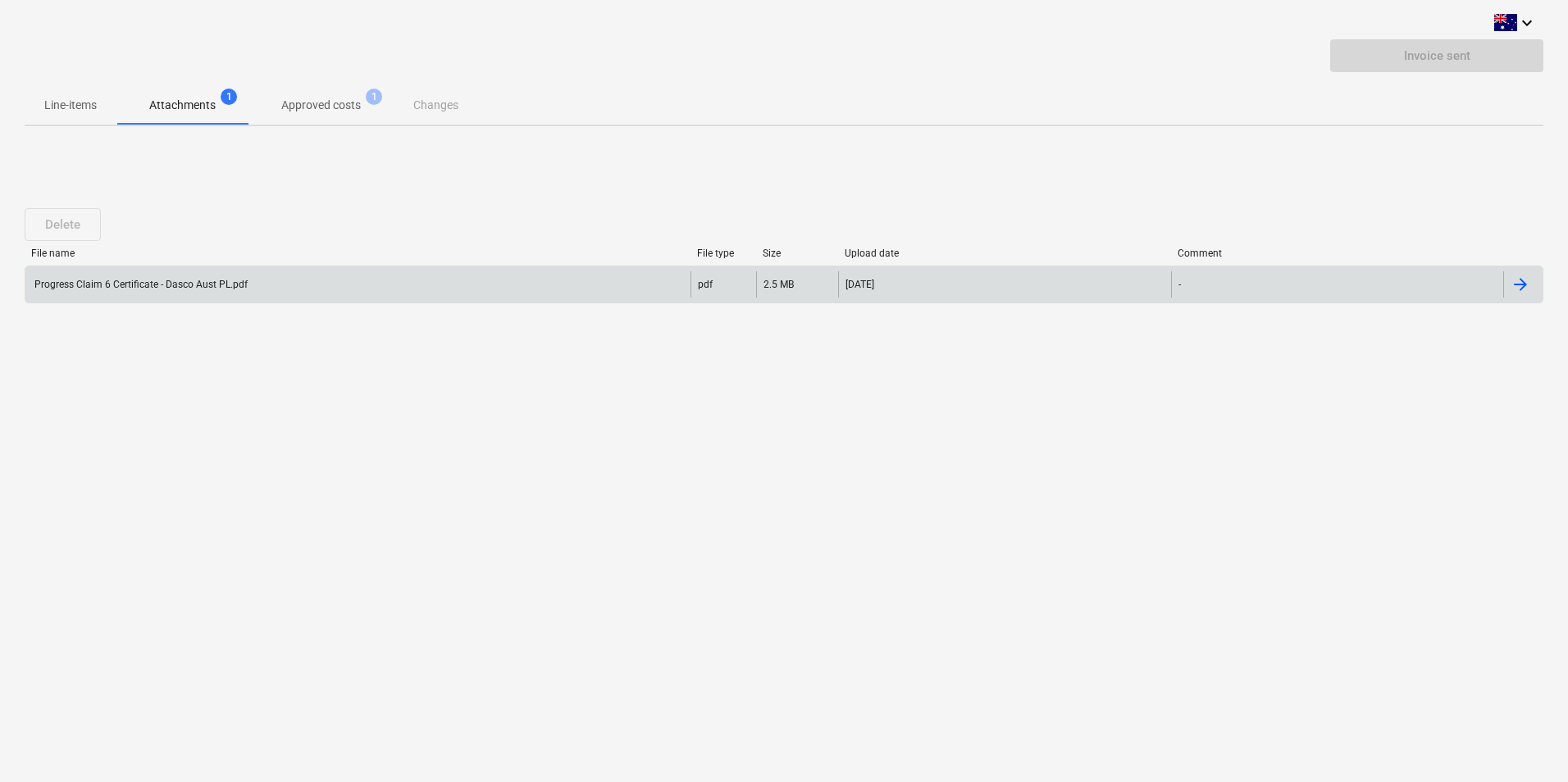
click at [62, 105] on p "Line-items" at bounding box center [70, 105] width 52 height 17
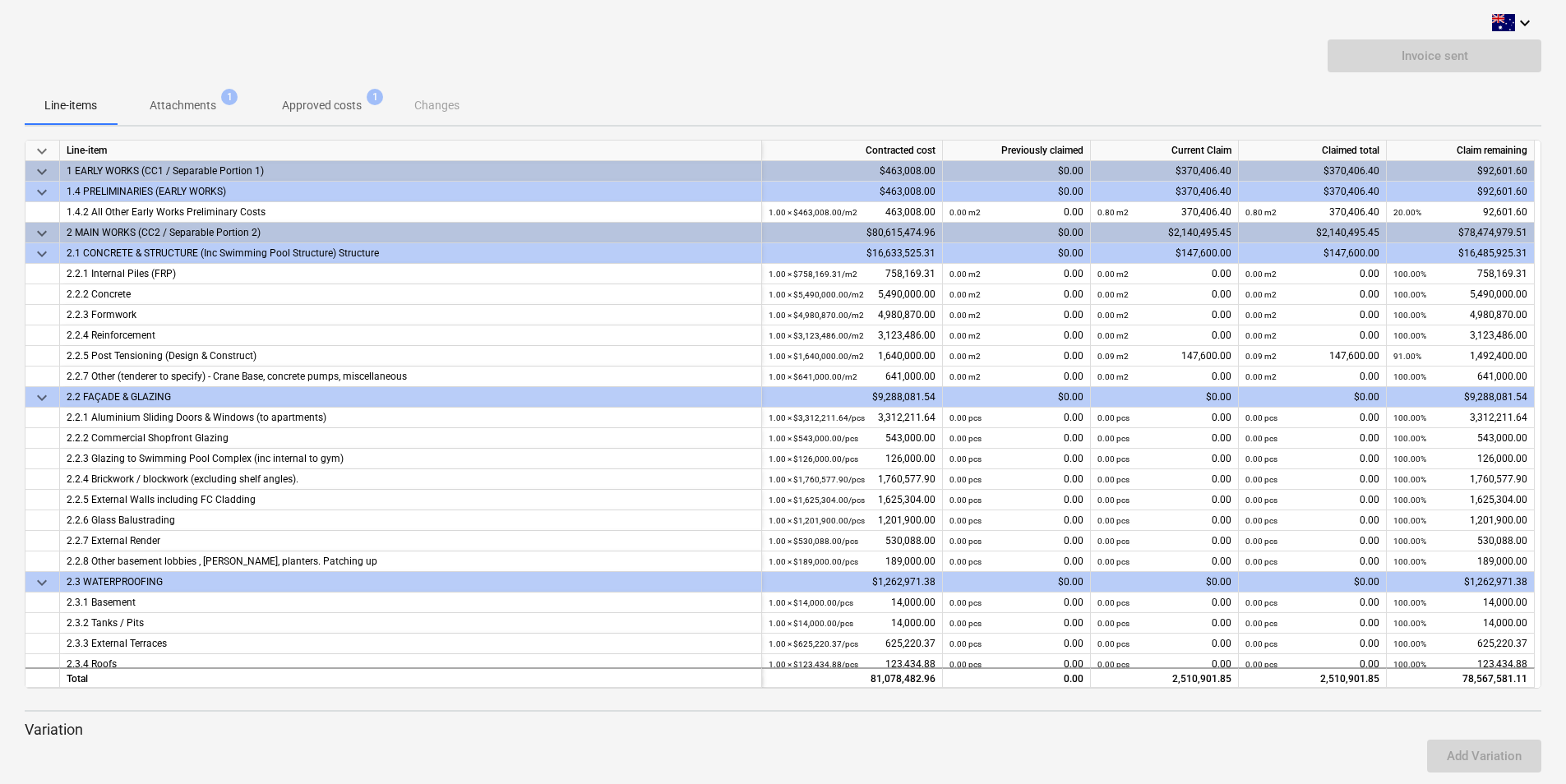
click at [165, 99] on p "Attachments" at bounding box center [183, 105] width 67 height 17
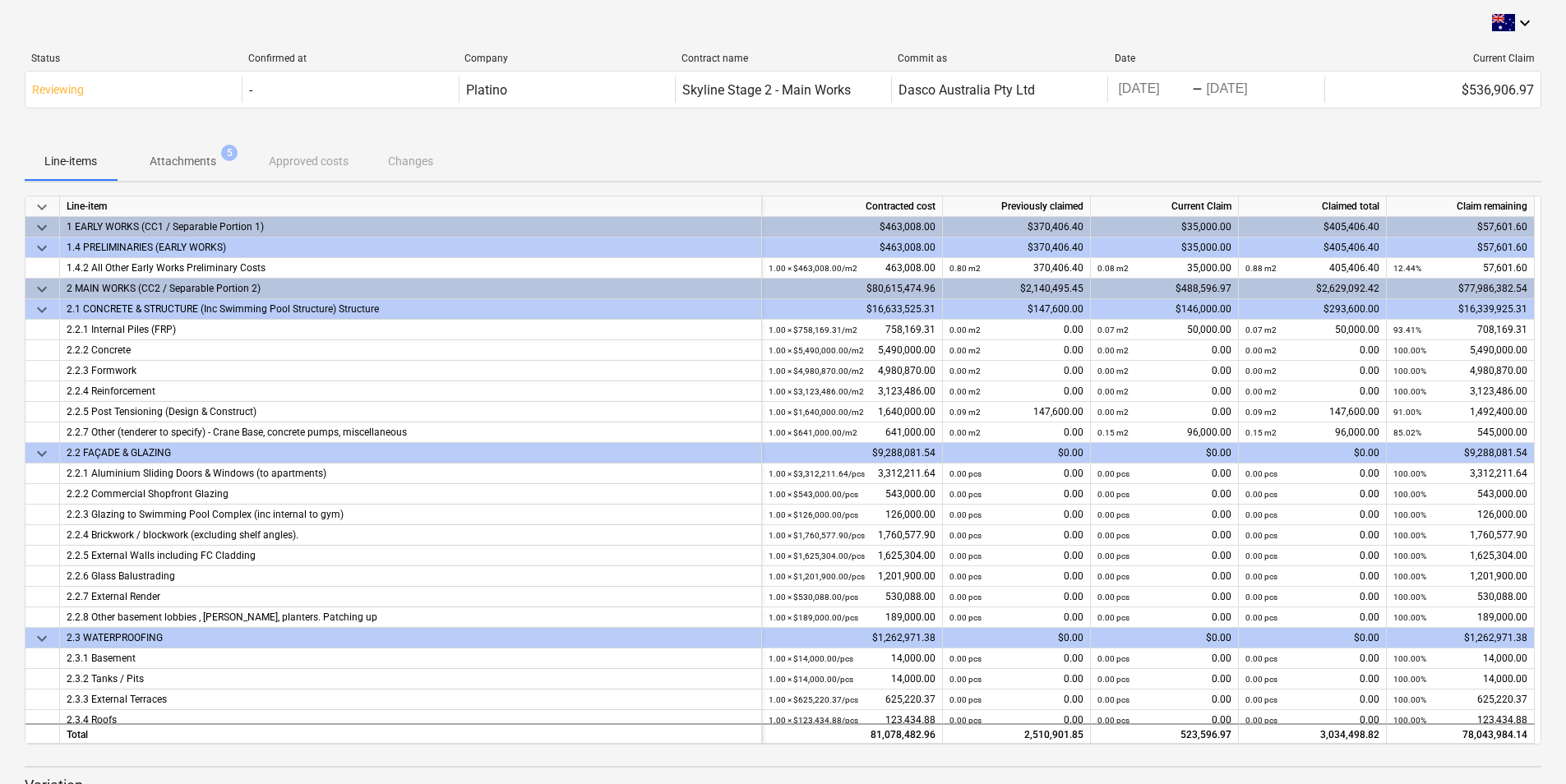
click at [166, 159] on p "Attachments" at bounding box center [183, 161] width 67 height 17
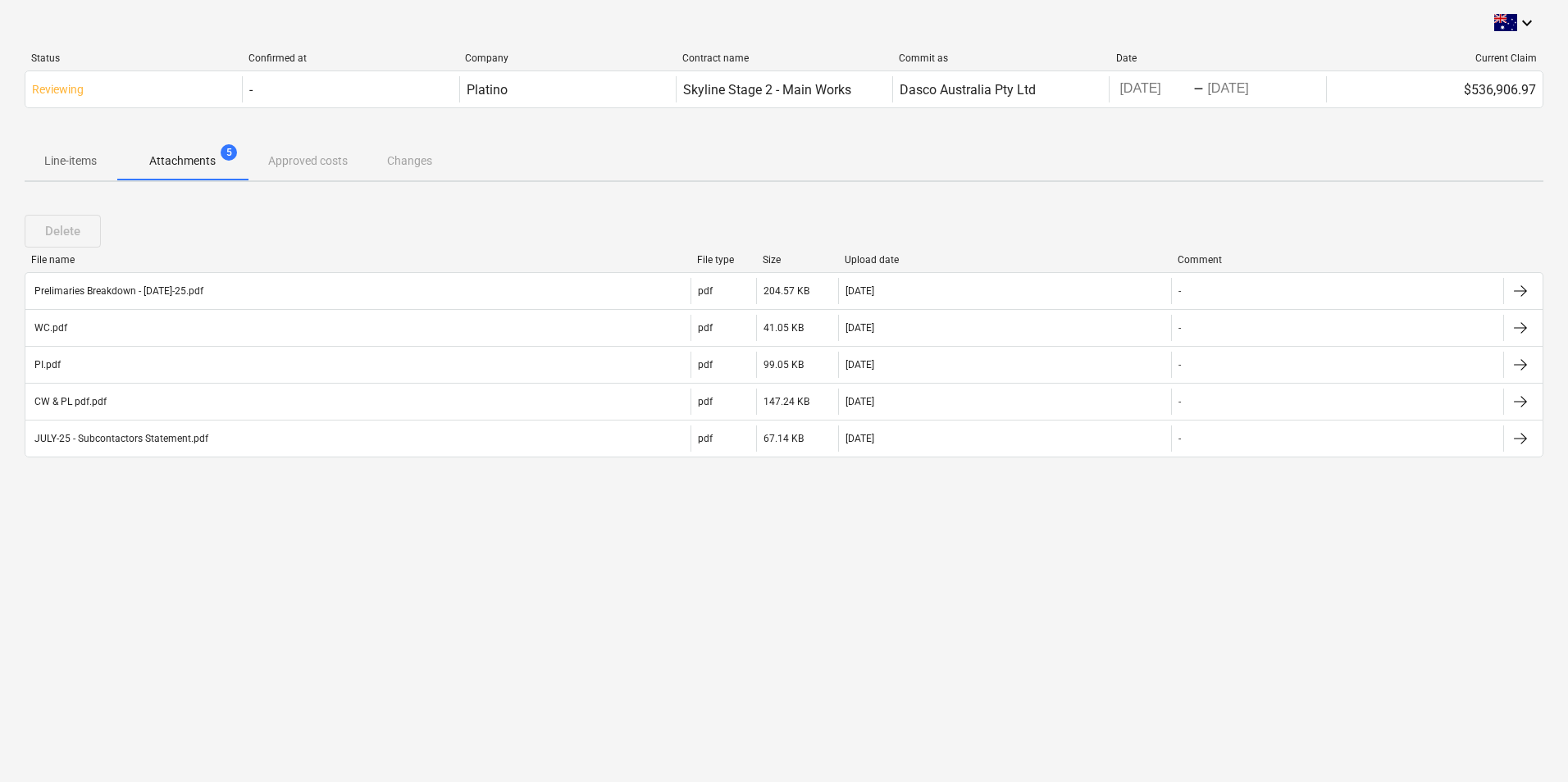
click at [296, 160] on div "Line-items Attachments 5 Approved costs Changes" at bounding box center [784, 161] width 1519 height 39
click at [452, 162] on div "Line-items Attachments 5 Approved costs Changes" at bounding box center [784, 161] width 1519 height 39
click at [78, 166] on p "Line-items" at bounding box center [70, 161] width 52 height 17
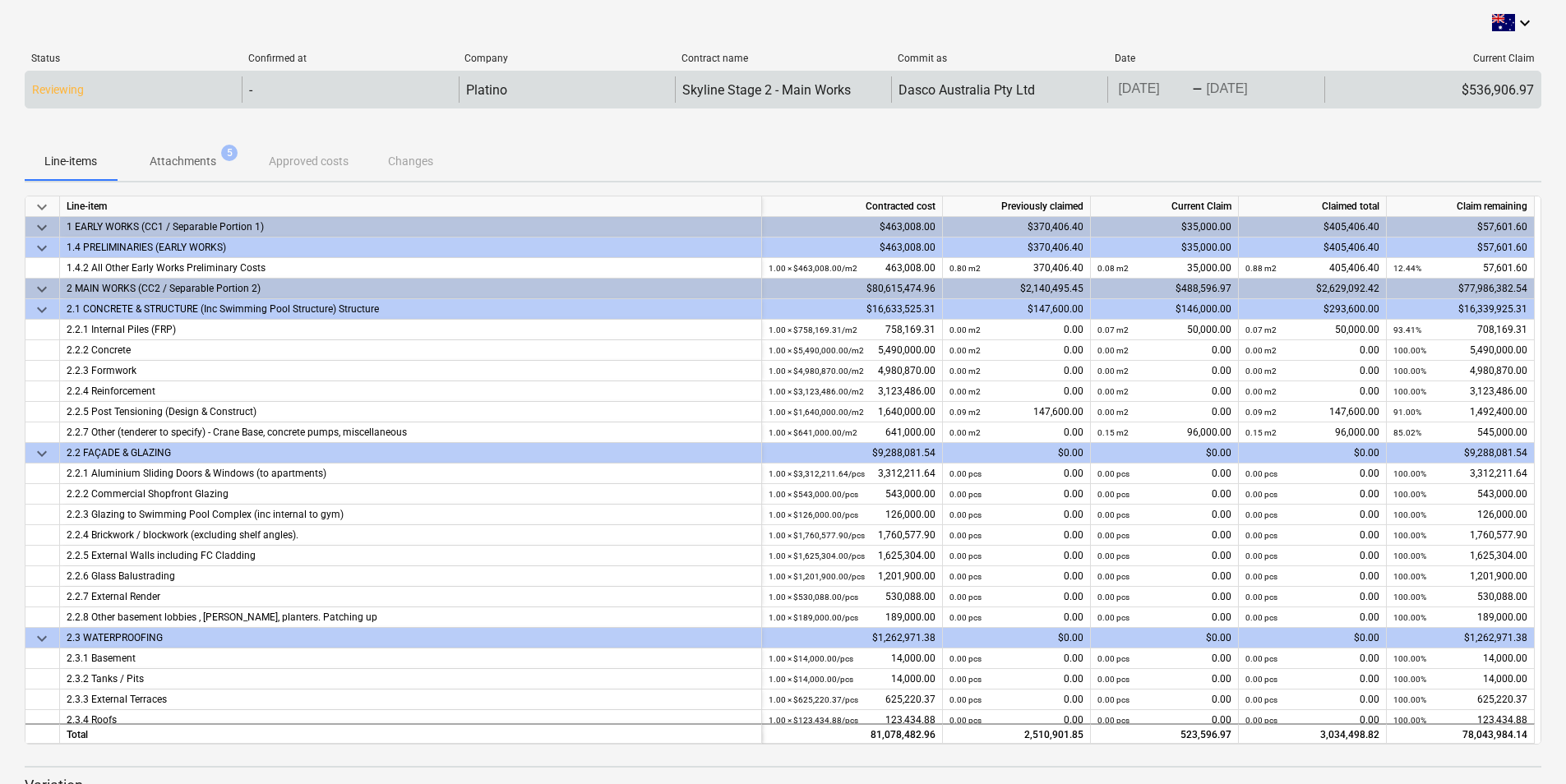
click at [1489, 82] on div "$536,906.97" at bounding box center [1432, 89] width 216 height 27
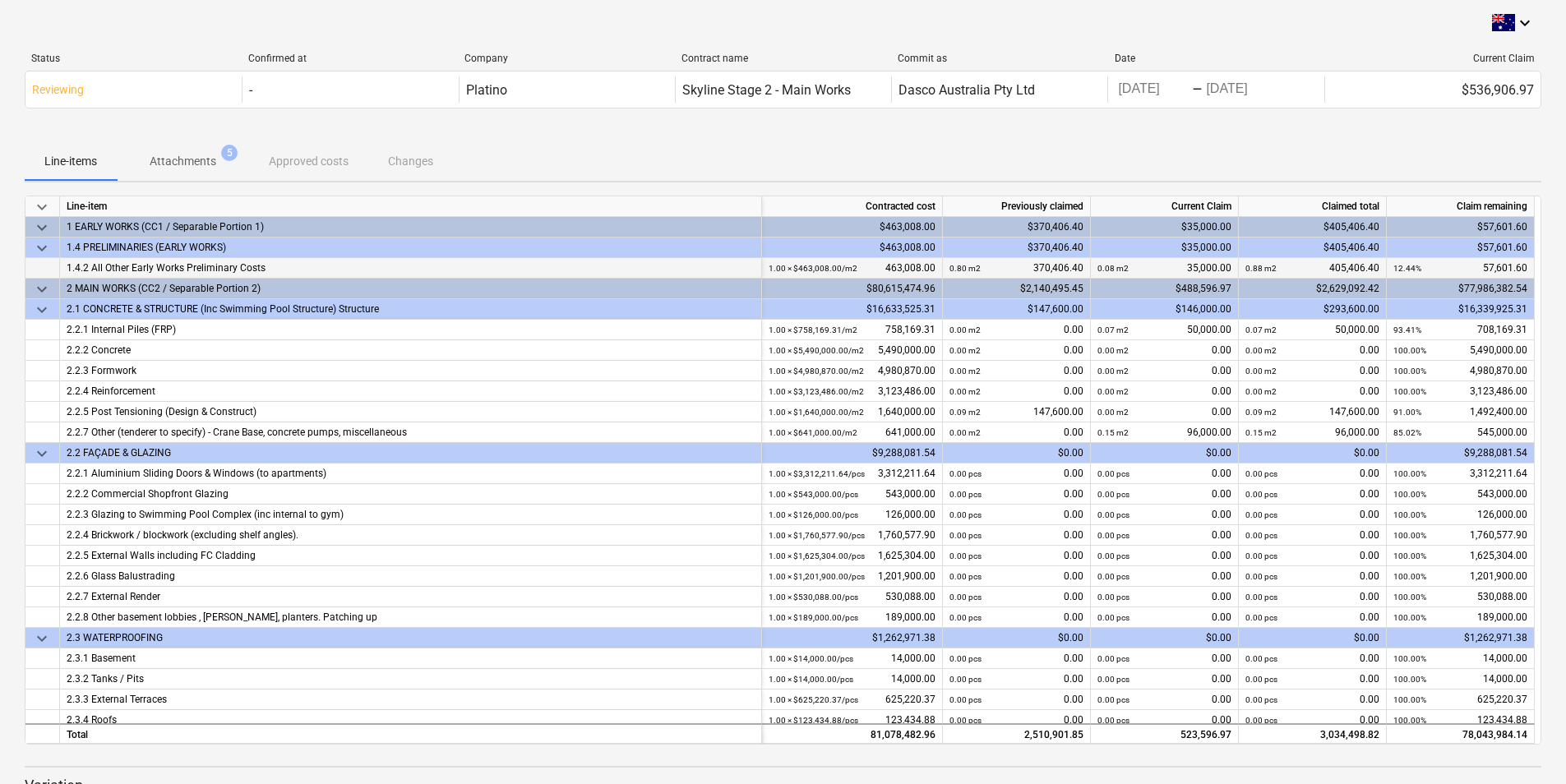
click at [147, 260] on div "1.4.2 All Other Early Works Preliminary Costs" at bounding box center [411, 268] width 688 height 21
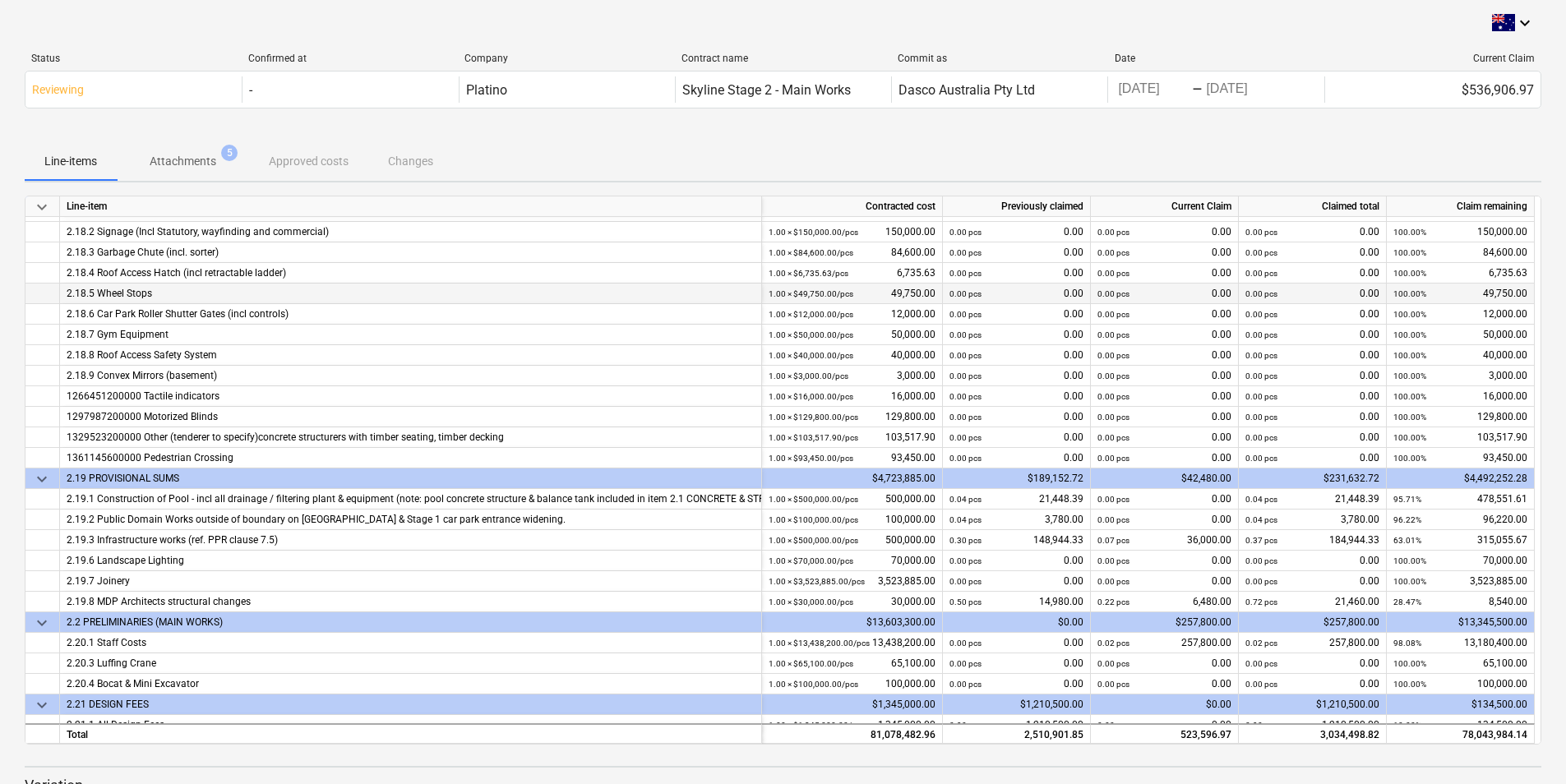
scroll to position [2740, 0]
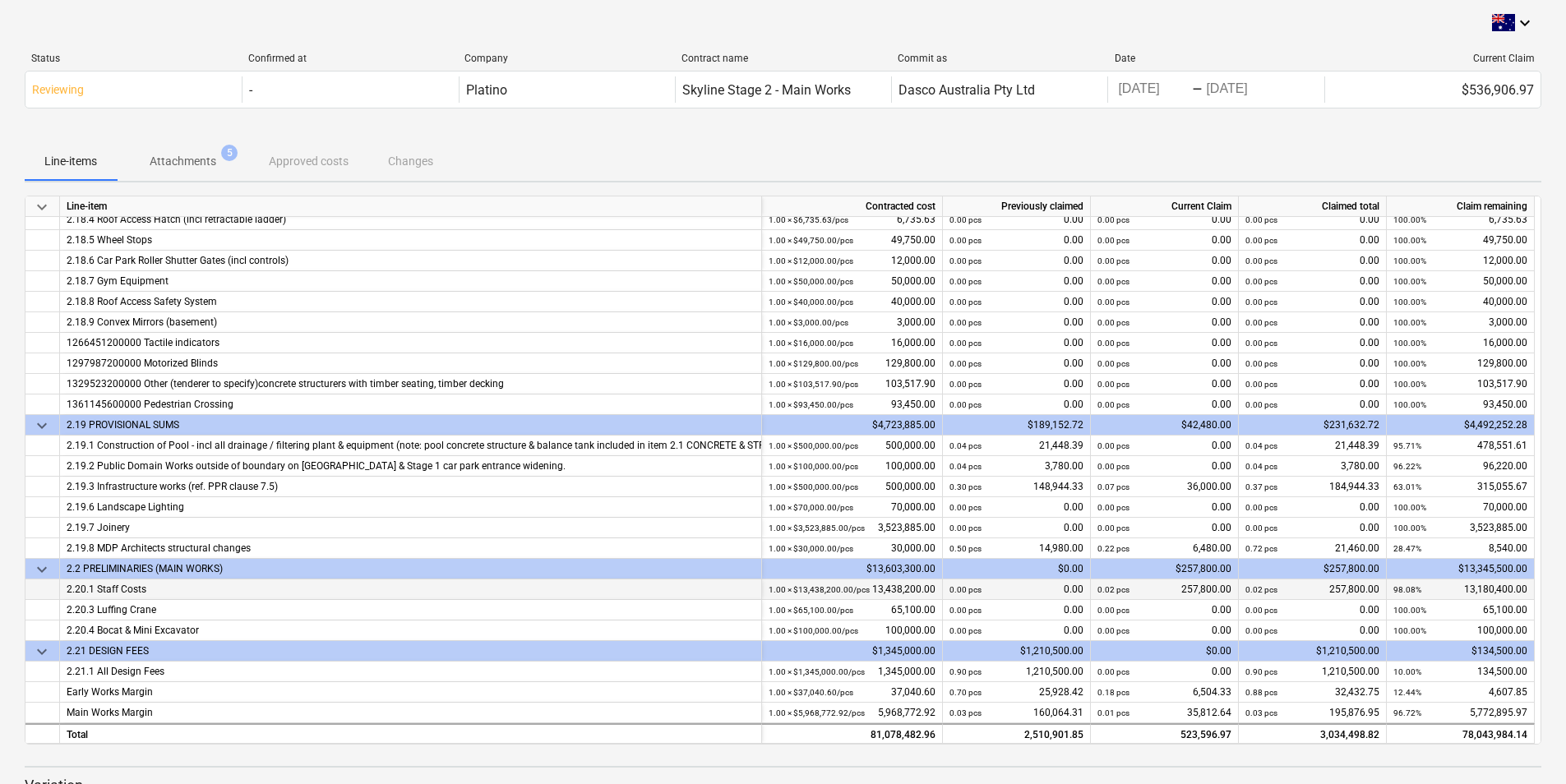
click at [1169, 586] on div "0.02 pcs 257,800.00" at bounding box center [1165, 589] width 134 height 21
click at [1188, 591] on div "0.02 pcs 257,800.00" at bounding box center [1165, 589] width 134 height 21
click at [1325, 594] on div "0.02 pcs 257,800.00" at bounding box center [1312, 589] width 134 height 21
click at [1331, 590] on div "0.02 pcs 257,800.00" at bounding box center [1312, 589] width 134 height 21
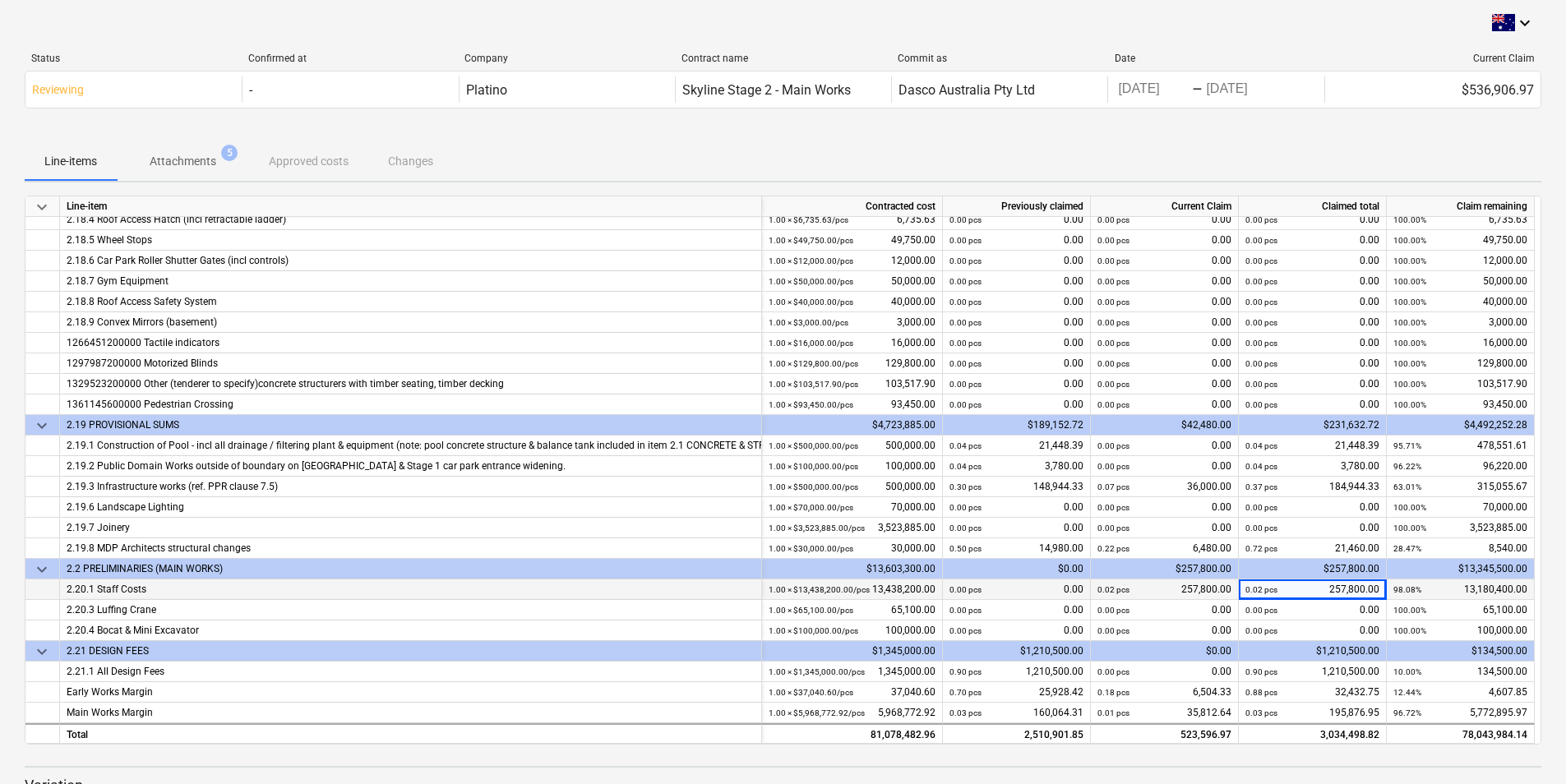
drag, startPoint x: 1331, startPoint y: 590, endPoint x: 1317, endPoint y: 591, distance: 14.0
click at [1320, 591] on div "0.02 pcs 257,800.00" at bounding box center [1312, 589] width 134 height 21
click at [1317, 589] on div "0.02 pcs 257,800.00" at bounding box center [1312, 589] width 134 height 21
click at [1179, 593] on div "0.02 pcs 257,800.00" at bounding box center [1165, 589] width 134 height 21
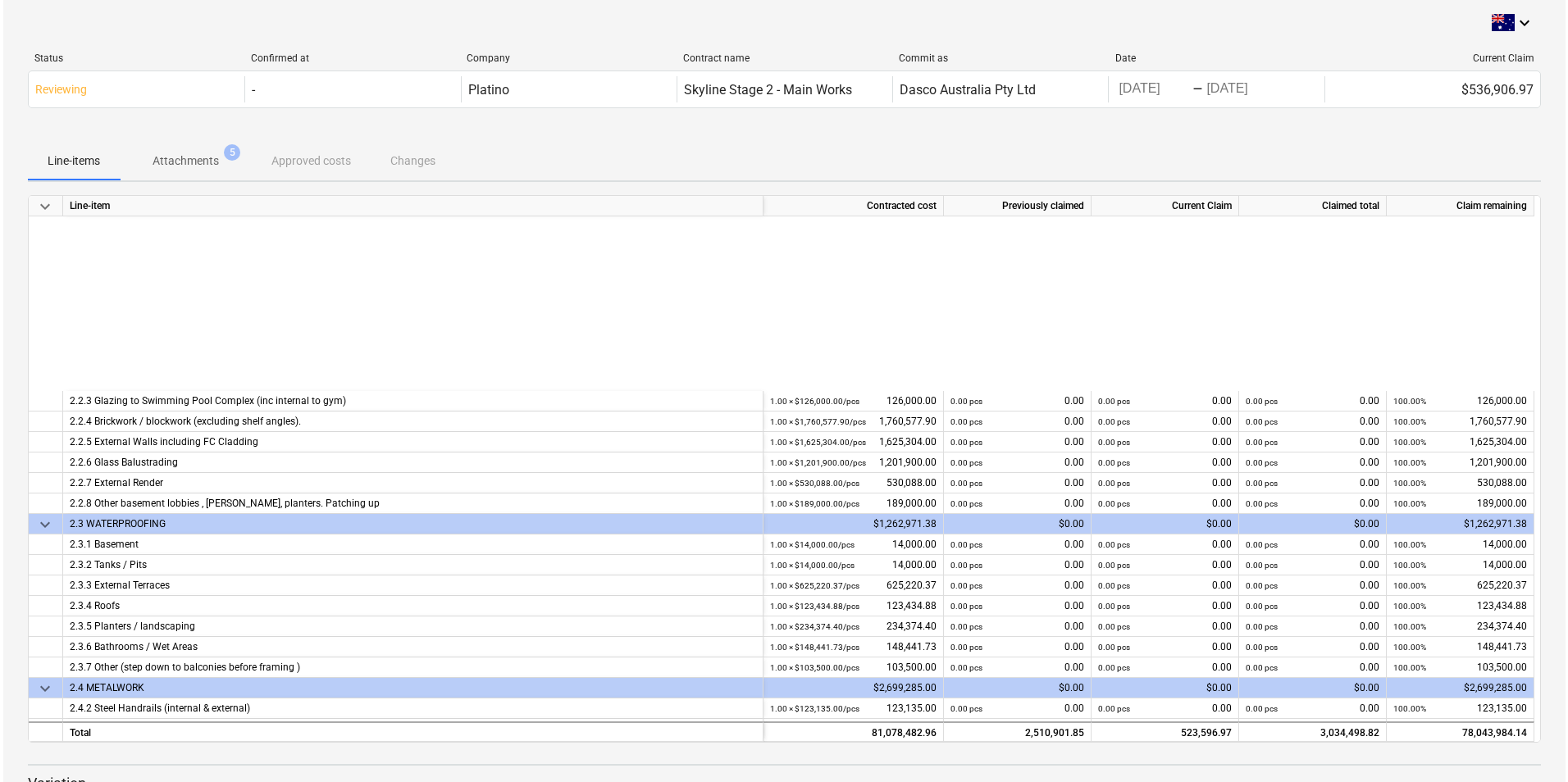
scroll to position [0, 0]
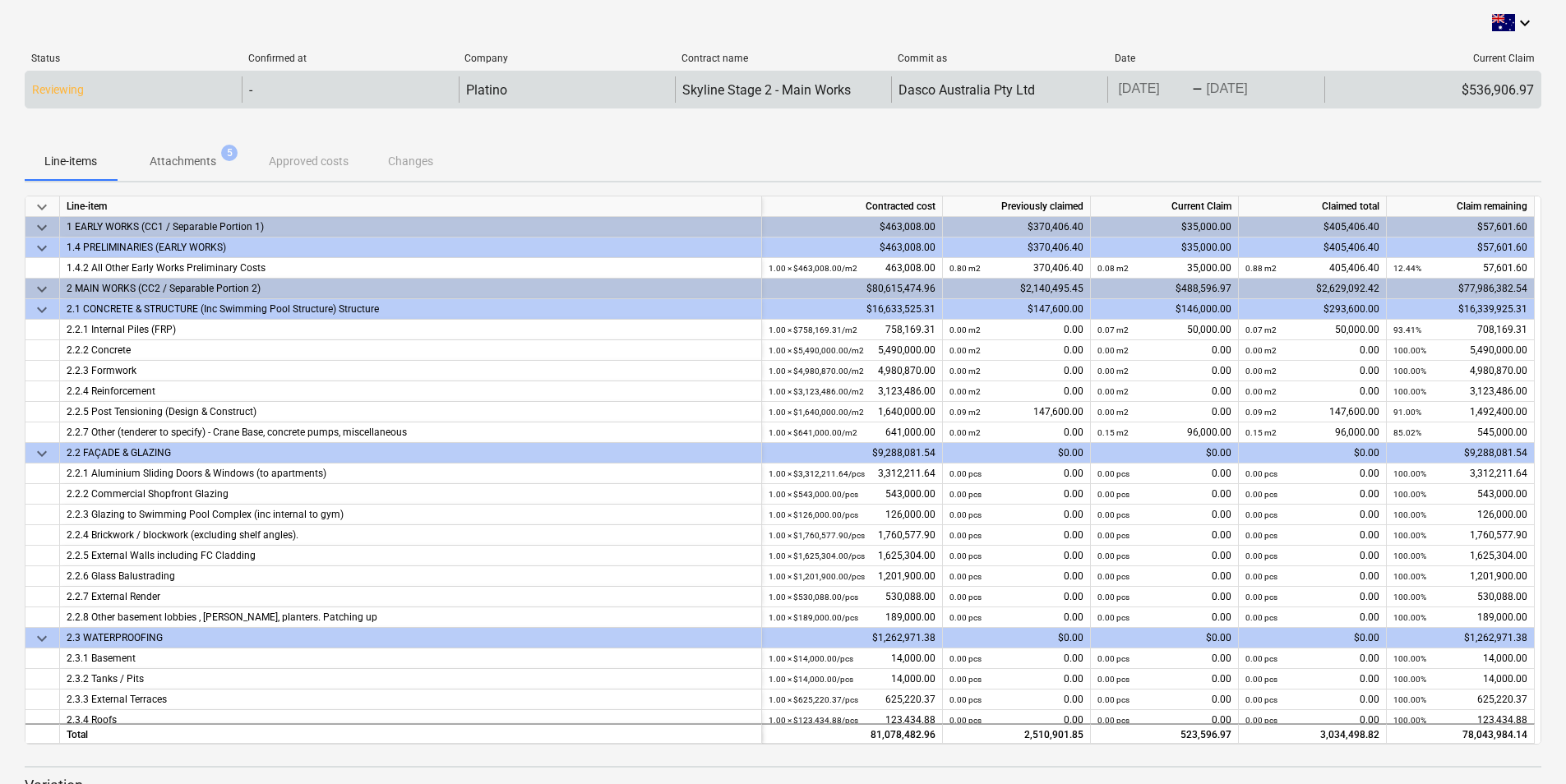
click at [57, 90] on p "Reviewing" at bounding box center [57, 90] width 51 height 17
drag, startPoint x: 1439, startPoint y: 93, endPoint x: 1320, endPoint y: 83, distance: 119.4
click at [1320, 83] on div "[DATE] Press the down arrow key to interact with the calendar and select a date…" at bounding box center [1215, 89] width 216 height 27
click at [974, 89] on div "Dasco Australia Pty Ltd" at bounding box center [967, 90] width 136 height 15
drag, startPoint x: 972, startPoint y: 90, endPoint x: 767, endPoint y: 90, distance: 205.0
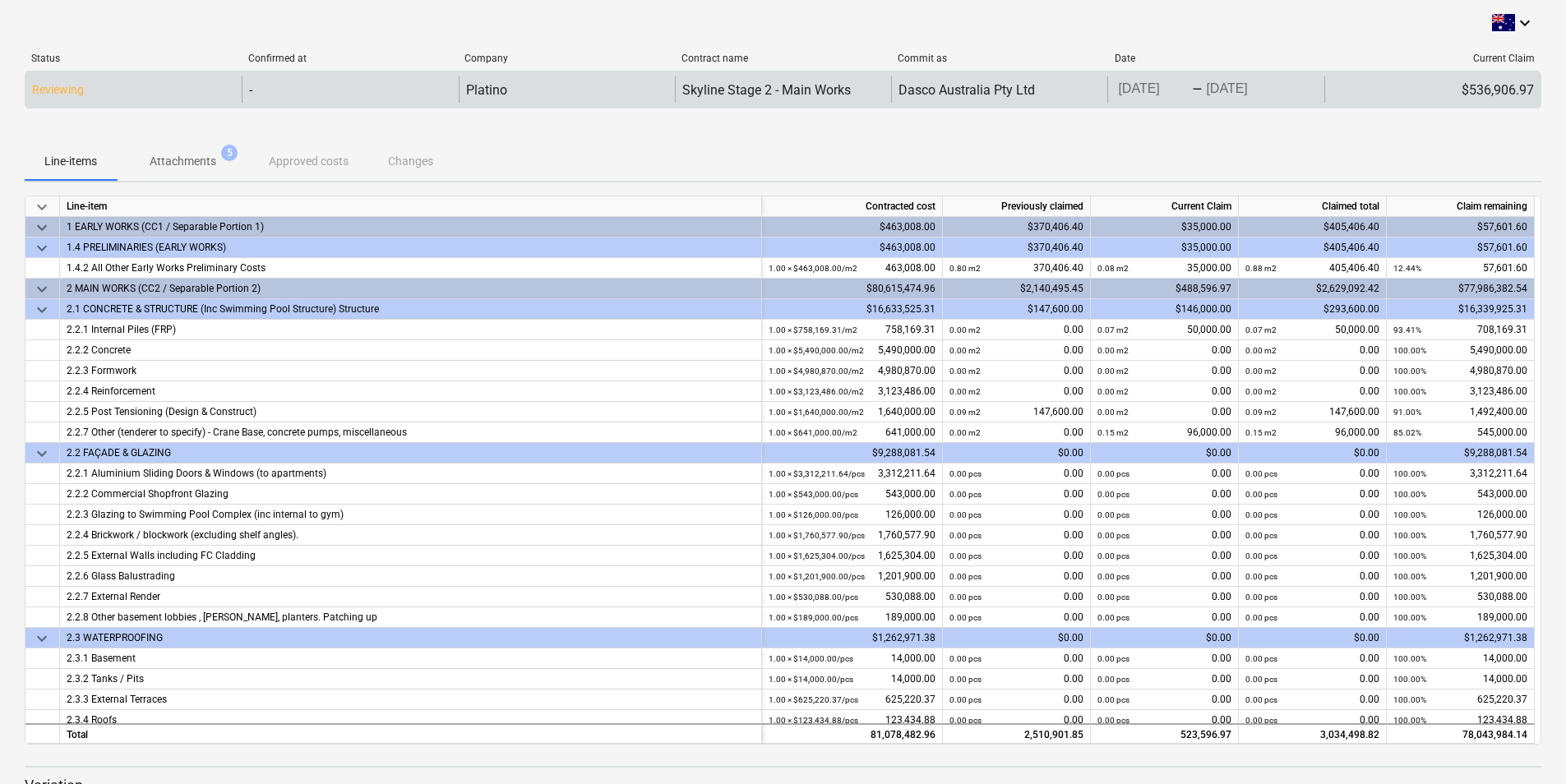
click at [767, 90] on div "Skyline Stage 2 - Main Works" at bounding box center [766, 90] width 169 height 15
click at [597, 91] on div "Platino" at bounding box center [567, 89] width 216 height 27
drag, startPoint x: 523, startPoint y: 87, endPoint x: 484, endPoint y: 93, distance: 39.5
click at [522, 88] on div "Platino" at bounding box center [567, 89] width 216 height 27
click at [317, 89] on div "-" at bounding box center [350, 89] width 216 height 27
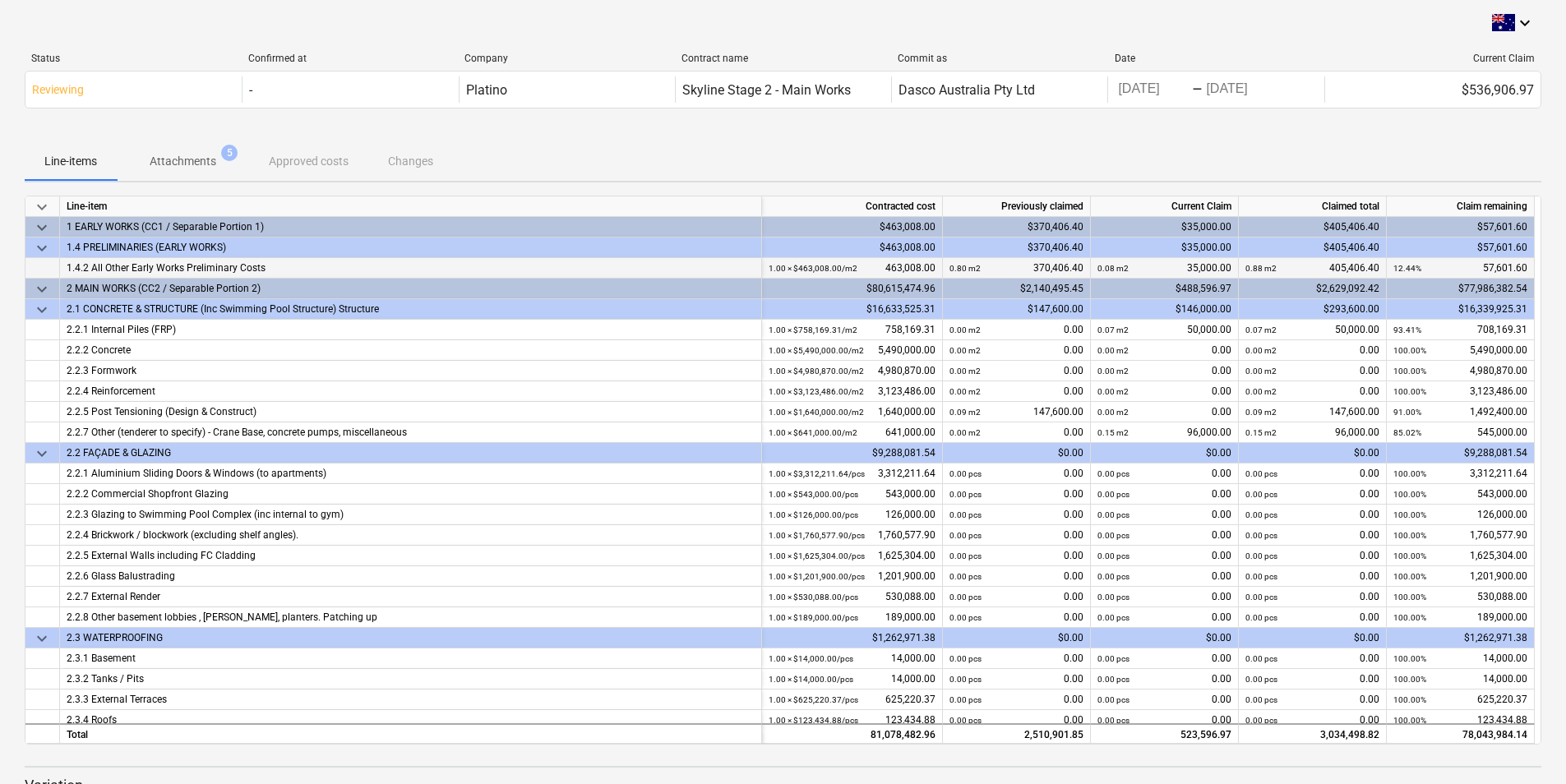
drag, startPoint x: 1066, startPoint y: 260, endPoint x: 1056, endPoint y: 264, distance: 10.8
click at [1065, 260] on div "0.80 m2 370,406.40" at bounding box center [1017, 268] width 134 height 21
click at [1147, 265] on div "0.08 m2 35,000.00" at bounding box center [1165, 268] width 134 height 21
click at [1340, 265] on div "0.88 m2 405,406.40" at bounding box center [1312, 268] width 134 height 21
drag, startPoint x: 1340, startPoint y: 265, endPoint x: 1523, endPoint y: 288, distance: 184.4
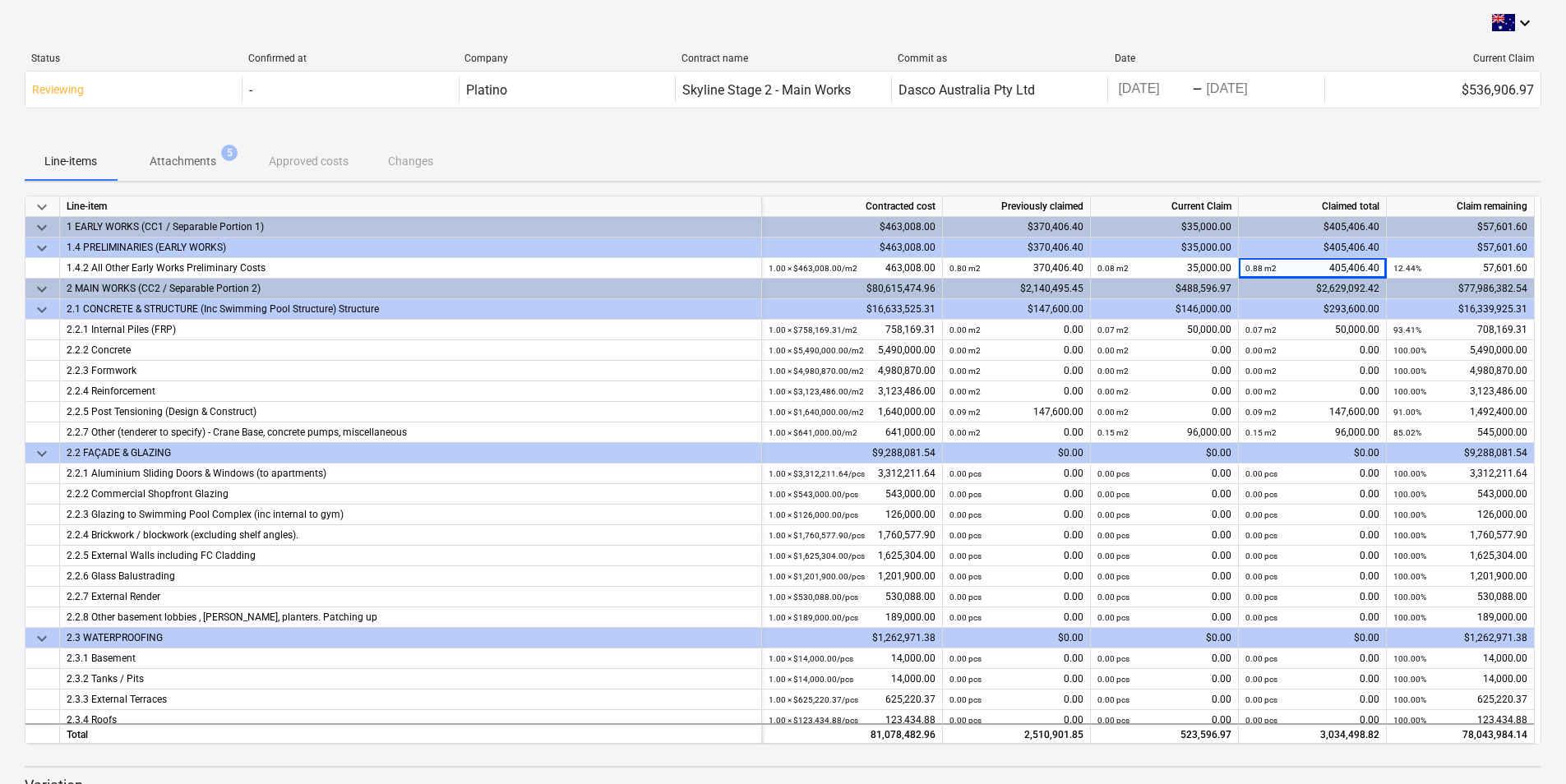
click at [1522, 288] on div "$77,986,382.54" at bounding box center [1461, 289] width 148 height 21
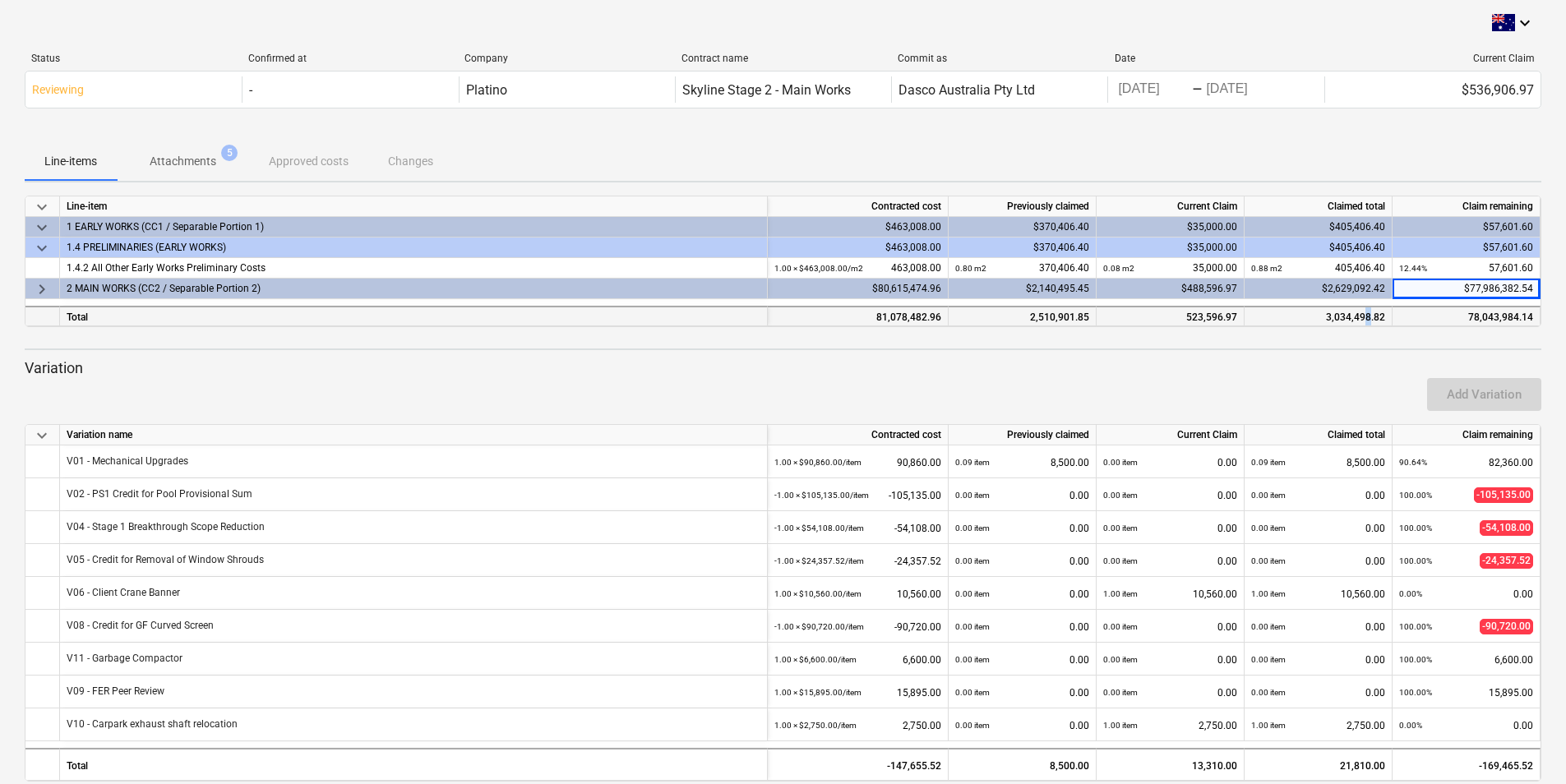
drag, startPoint x: 1523, startPoint y: 288, endPoint x: 1367, endPoint y: 319, distance: 159.1
click at [1367, 319] on div "3,034,498.82" at bounding box center [1318, 316] width 148 height 21
drag, startPoint x: 1367, startPoint y: 319, endPoint x: 784, endPoint y: 366, distance: 584.9
click at [800, 366] on p "Variation" at bounding box center [783, 368] width 1517 height 20
click at [39, 293] on span "keyboard_arrow_right" at bounding box center [41, 289] width 20 height 20
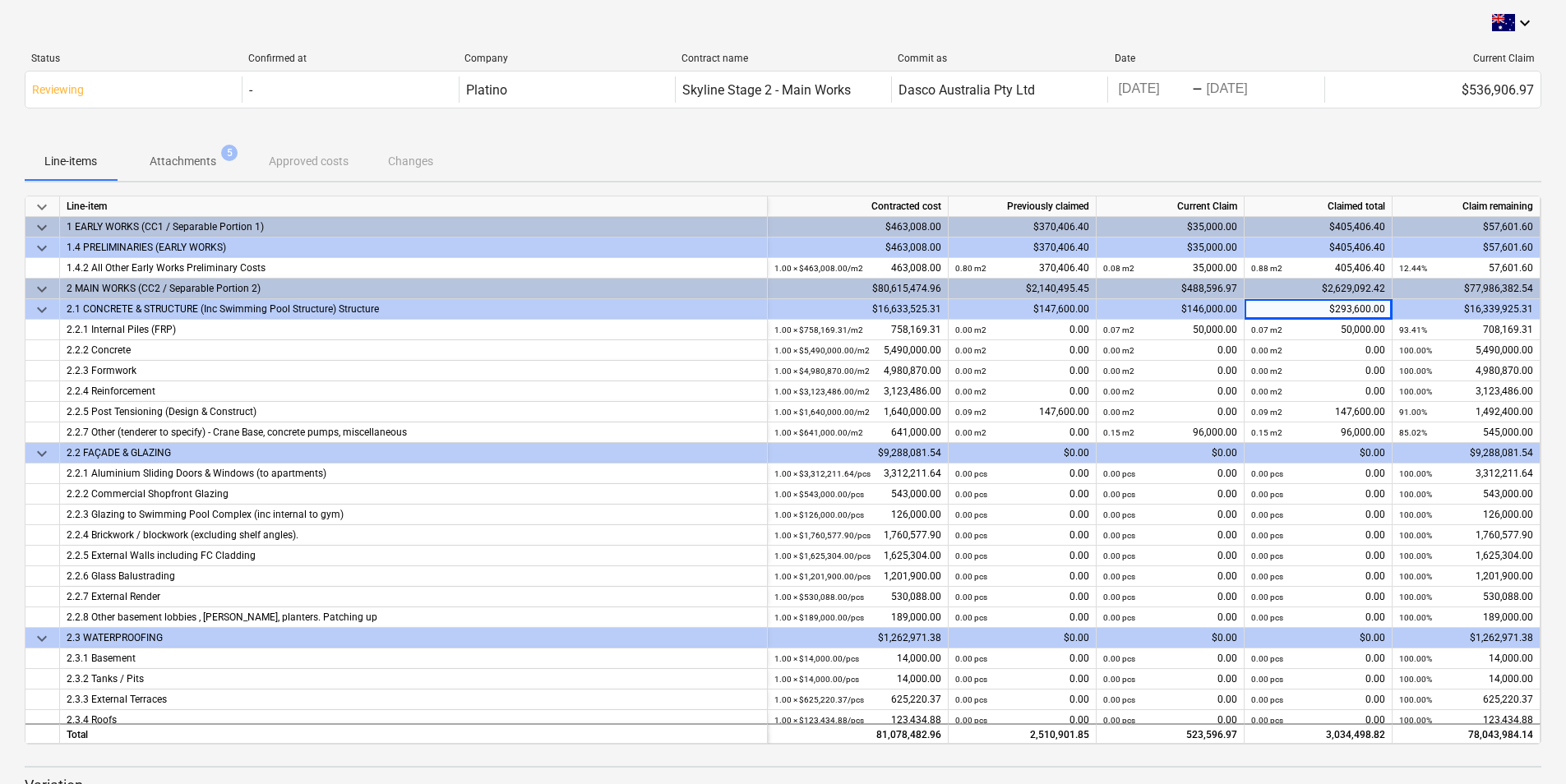
click at [35, 224] on span "keyboard_arrow_down" at bounding box center [41, 227] width 20 height 20
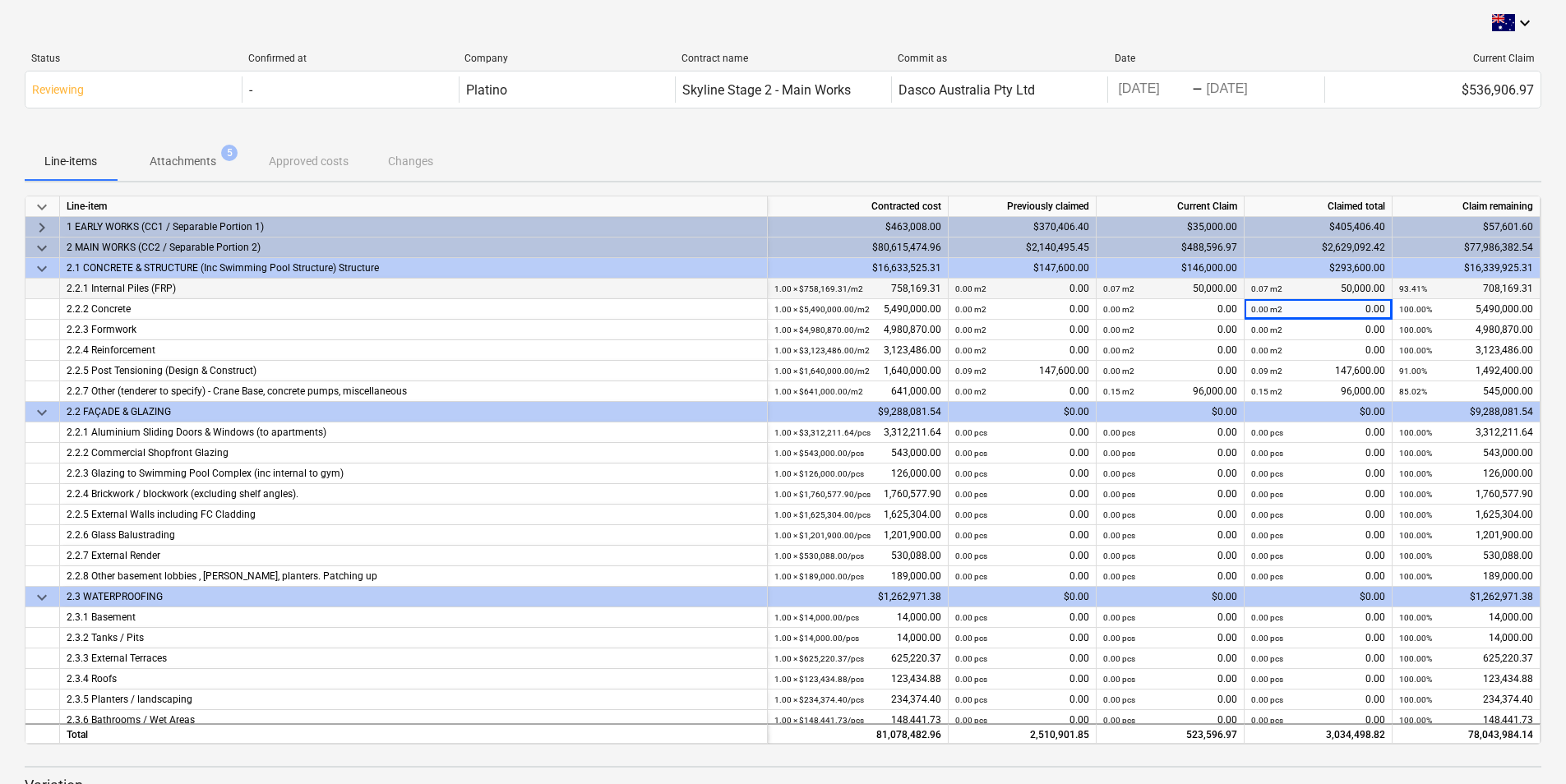
click at [40, 270] on span "keyboard_arrow_down" at bounding box center [41, 268] width 20 height 20
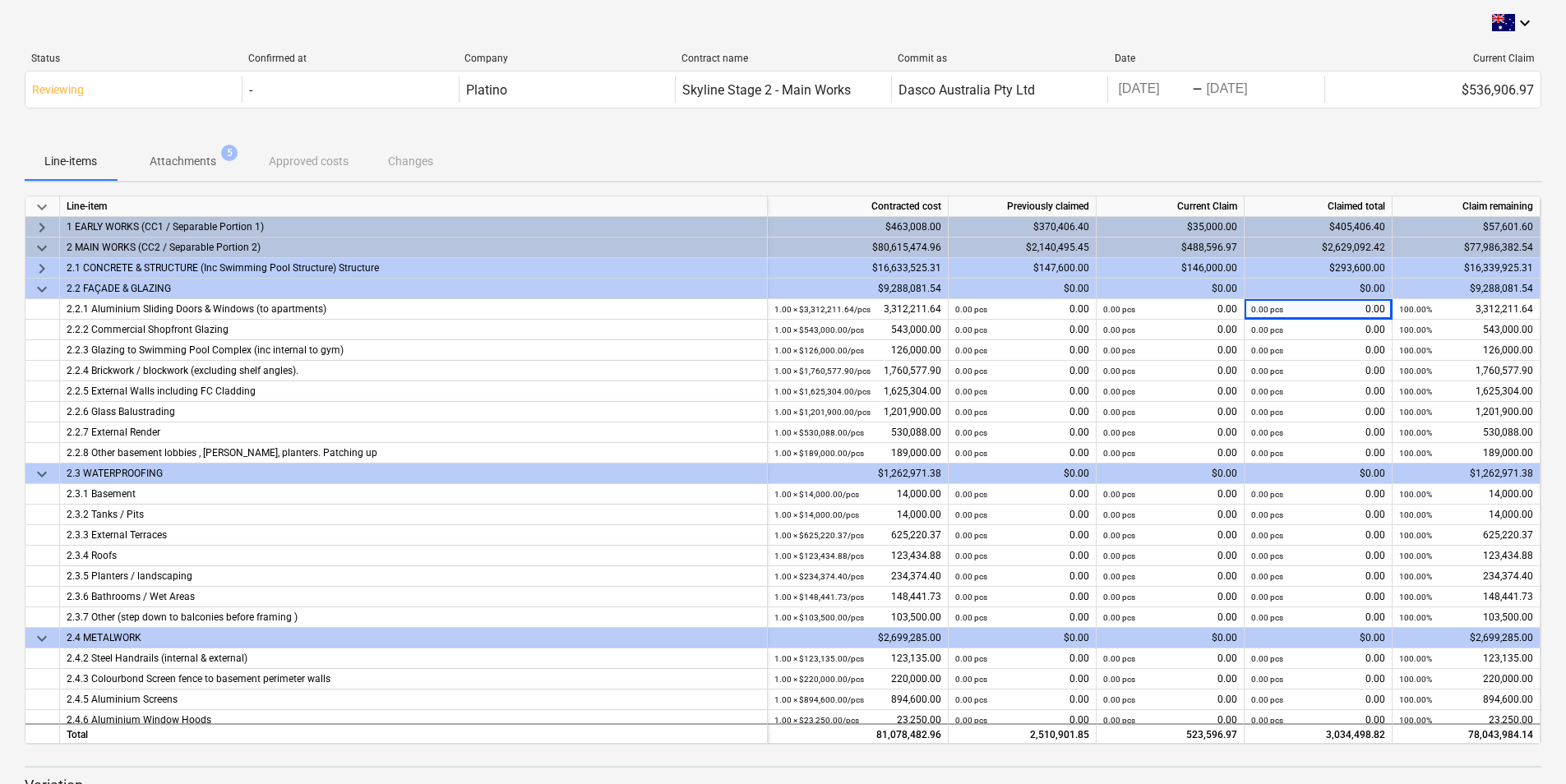
click at [39, 248] on span "keyboard_arrow_down" at bounding box center [41, 248] width 20 height 20
